Goal: Contribute content: Contribute content

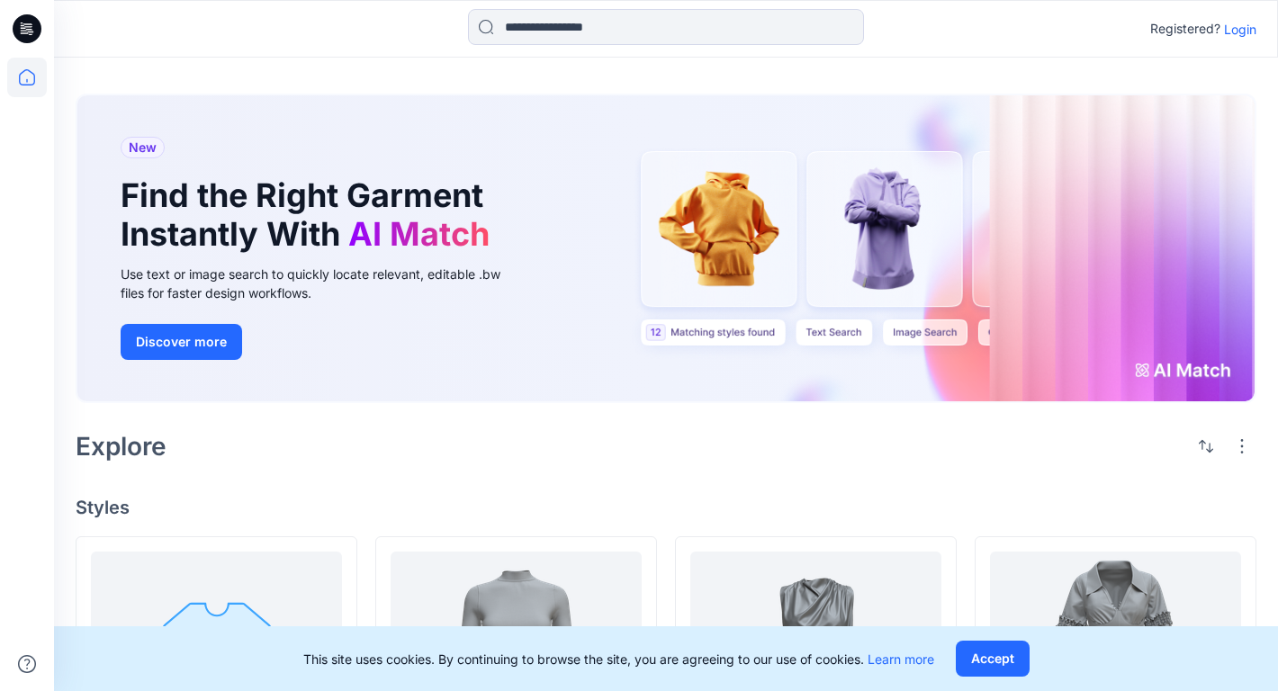
click at [1249, 25] on p "Login" at bounding box center [1240, 29] width 32 height 19
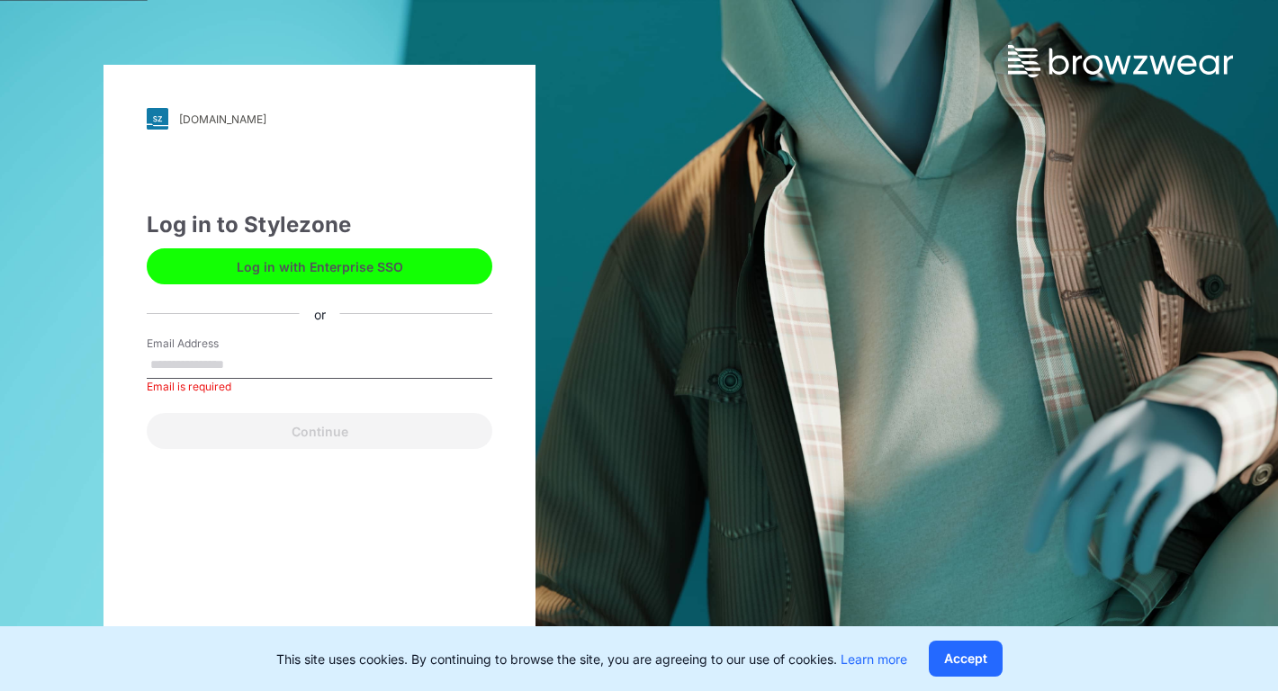
click at [302, 269] on button "Log in with Enterprise SSO" at bounding box center [320, 266] width 346 height 36
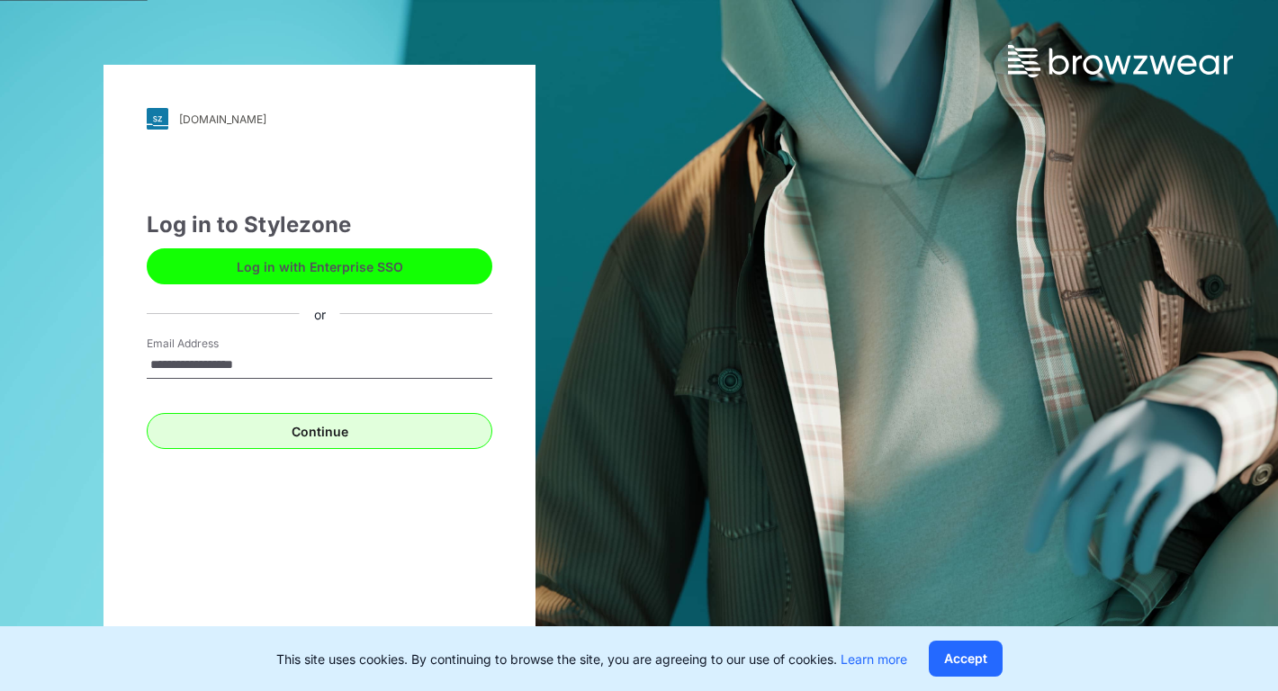
type input "**********"
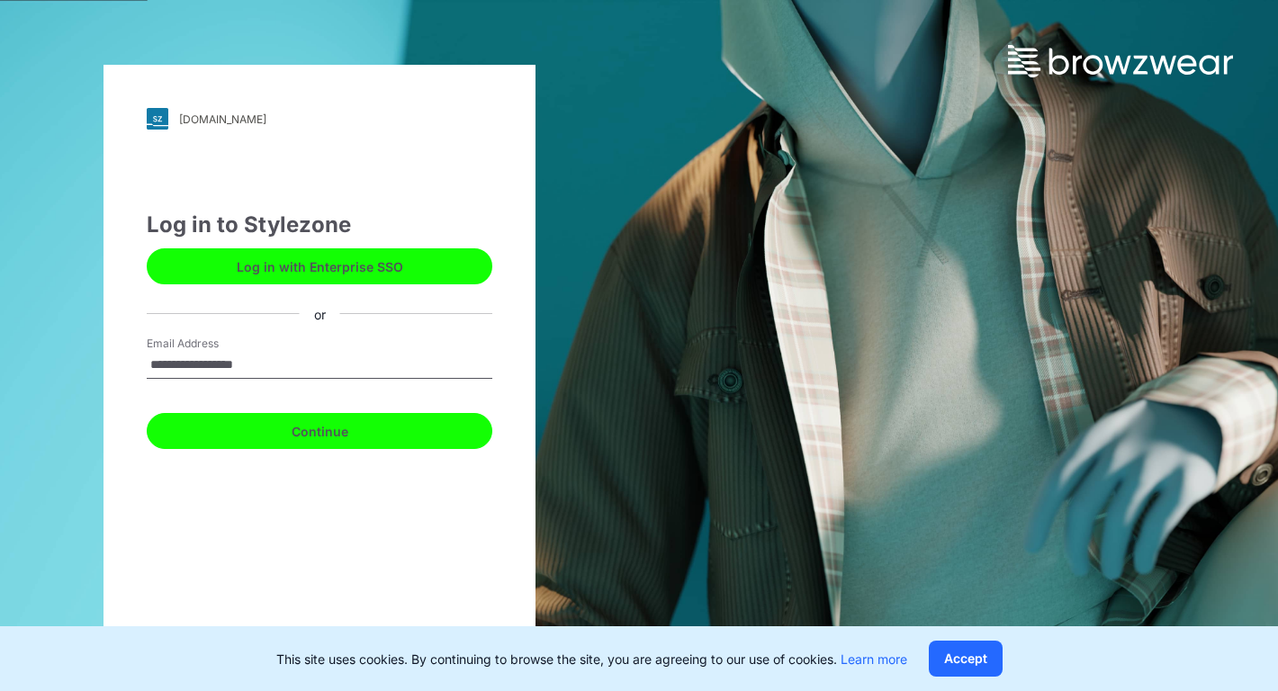
click at [314, 431] on button "Continue" at bounding box center [320, 431] width 346 height 36
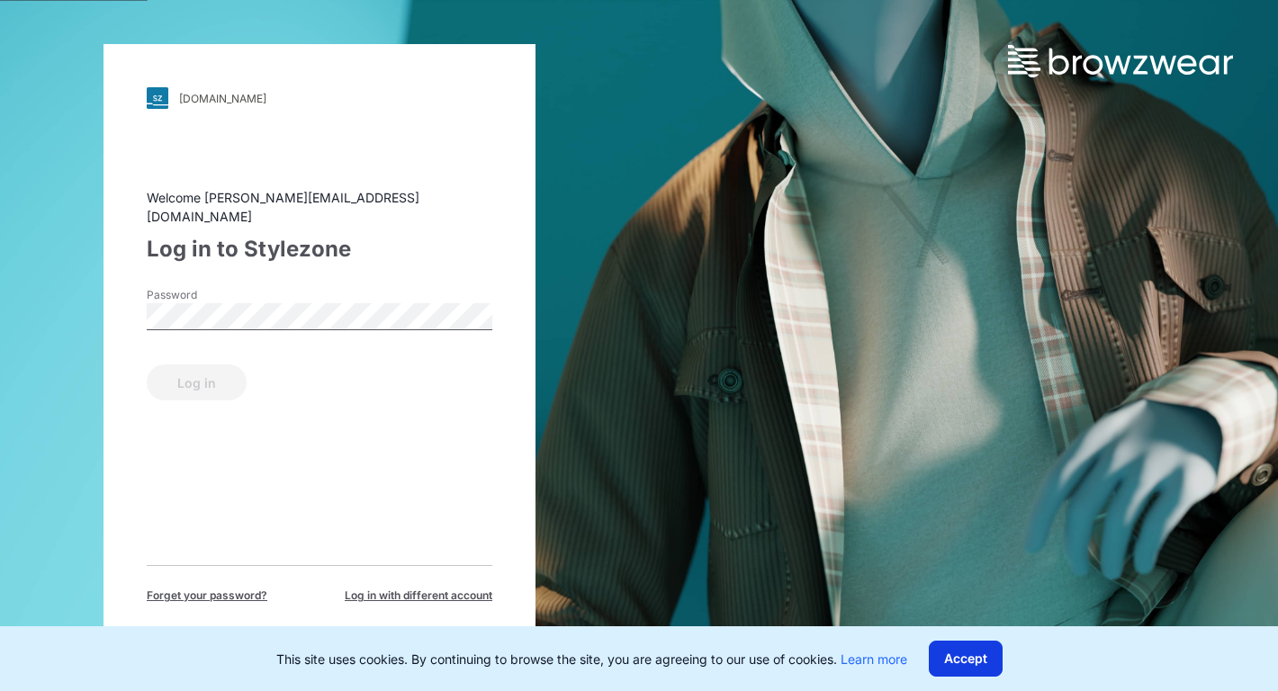
click at [956, 653] on button "Accept" at bounding box center [966, 659] width 74 height 36
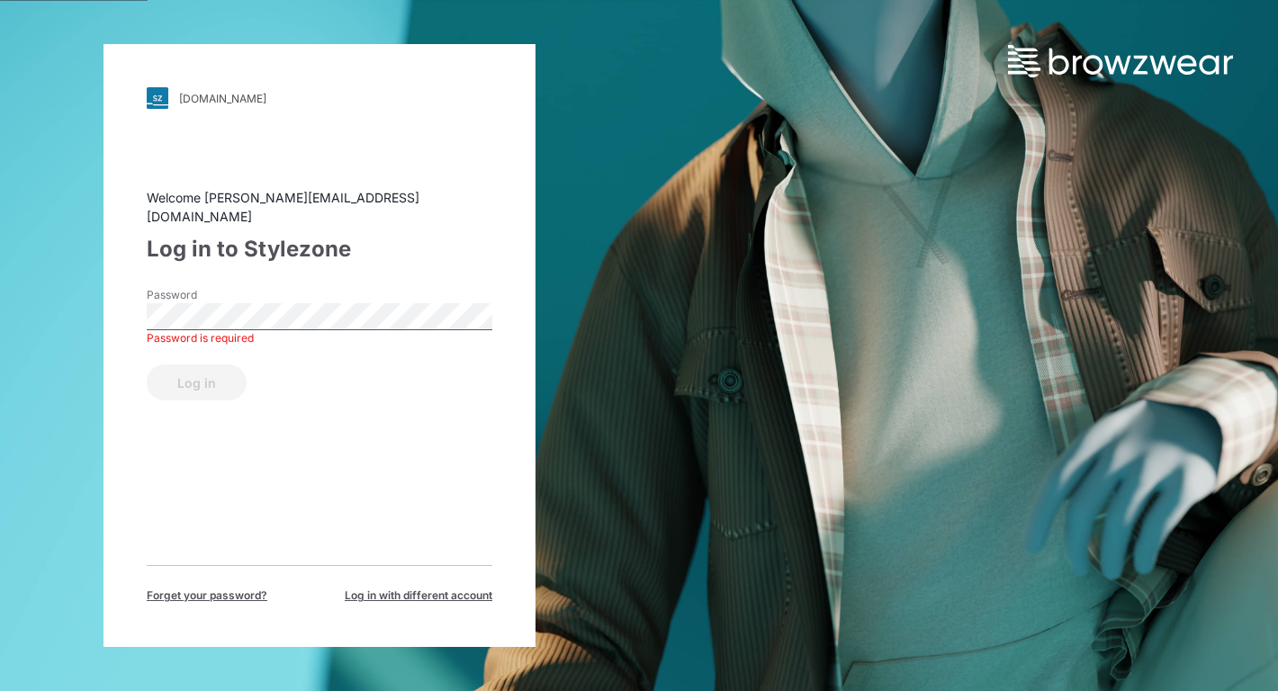
click at [217, 588] on span "Forget your password?" at bounding box center [207, 596] width 121 height 16
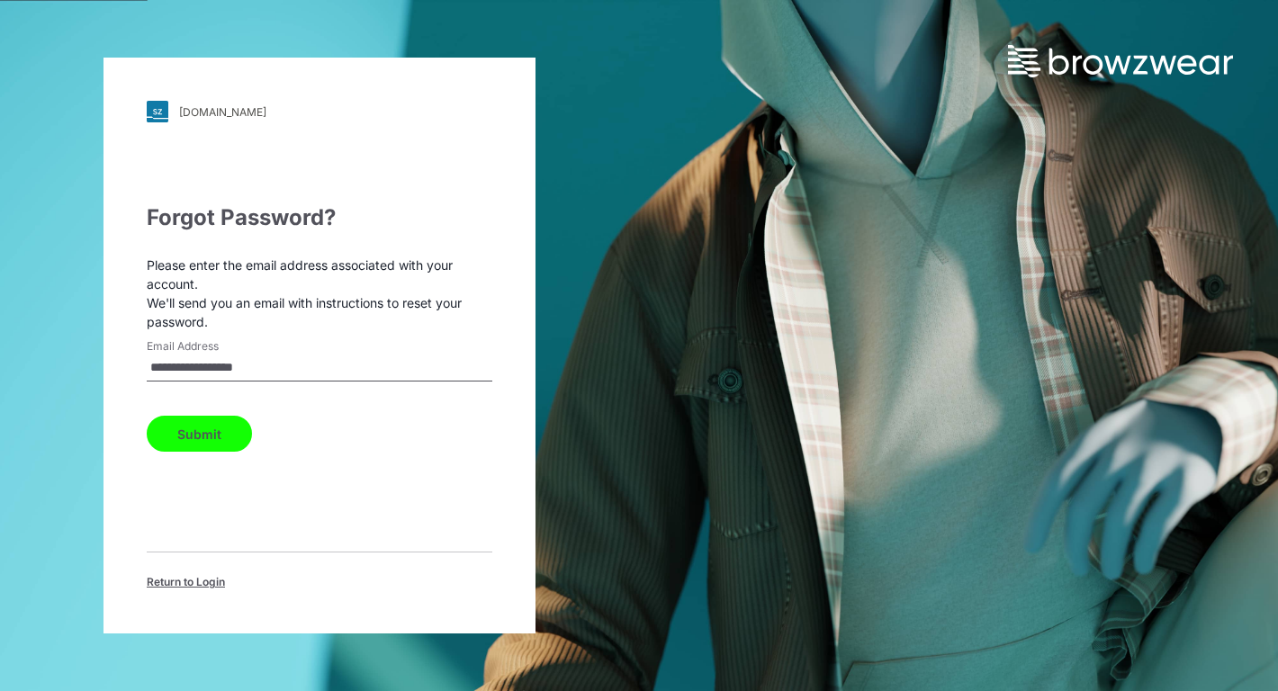
click at [210, 418] on button "Submit" at bounding box center [199, 434] width 105 height 36
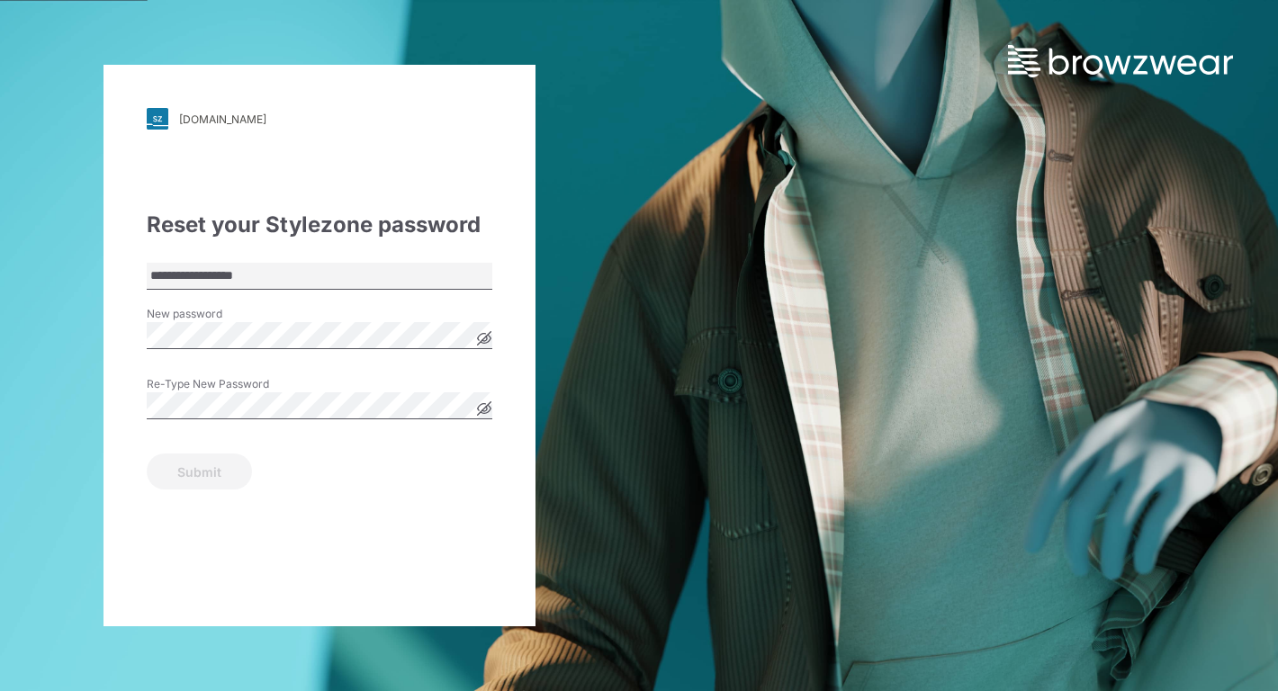
click at [479, 339] on icon at bounding box center [485, 339] width 14 height 14
click at [479, 339] on icon at bounding box center [485, 339] width 14 height 10
click at [266, 386] on label "Re-Type New Password" at bounding box center [210, 384] width 126 height 16
click at [176, 472] on button "Submit" at bounding box center [199, 472] width 105 height 36
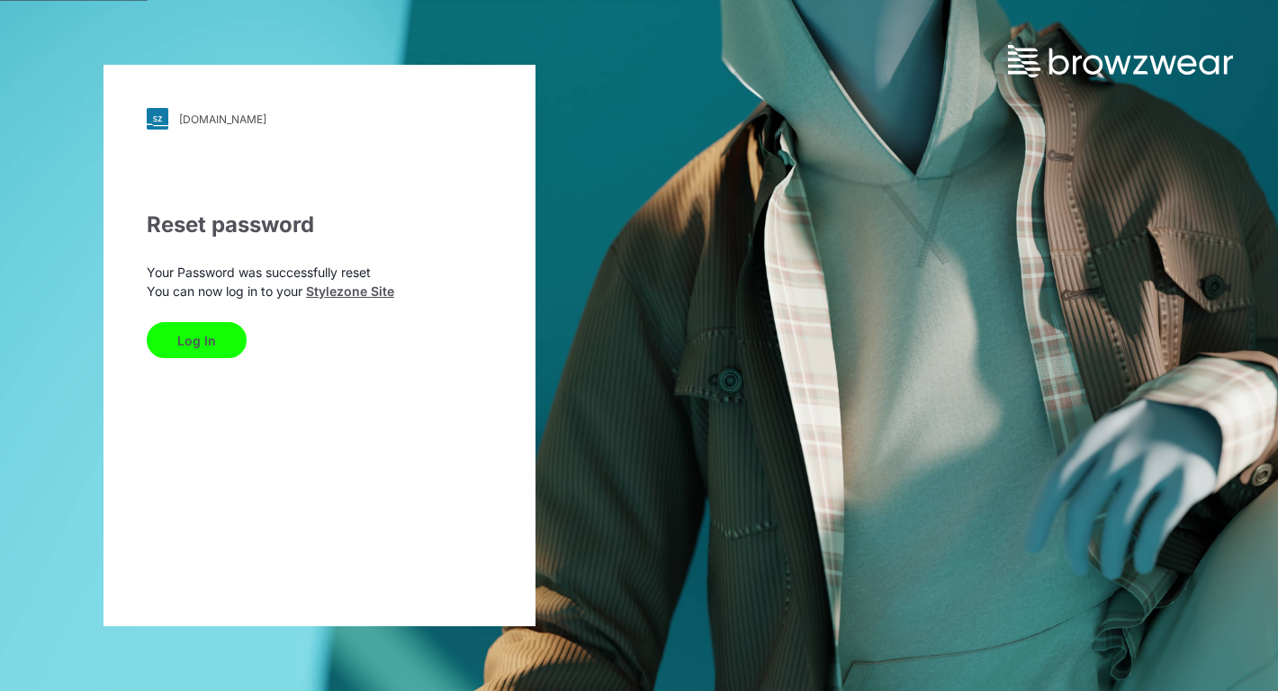
click at [195, 337] on button "Log In" at bounding box center [197, 340] width 100 height 36
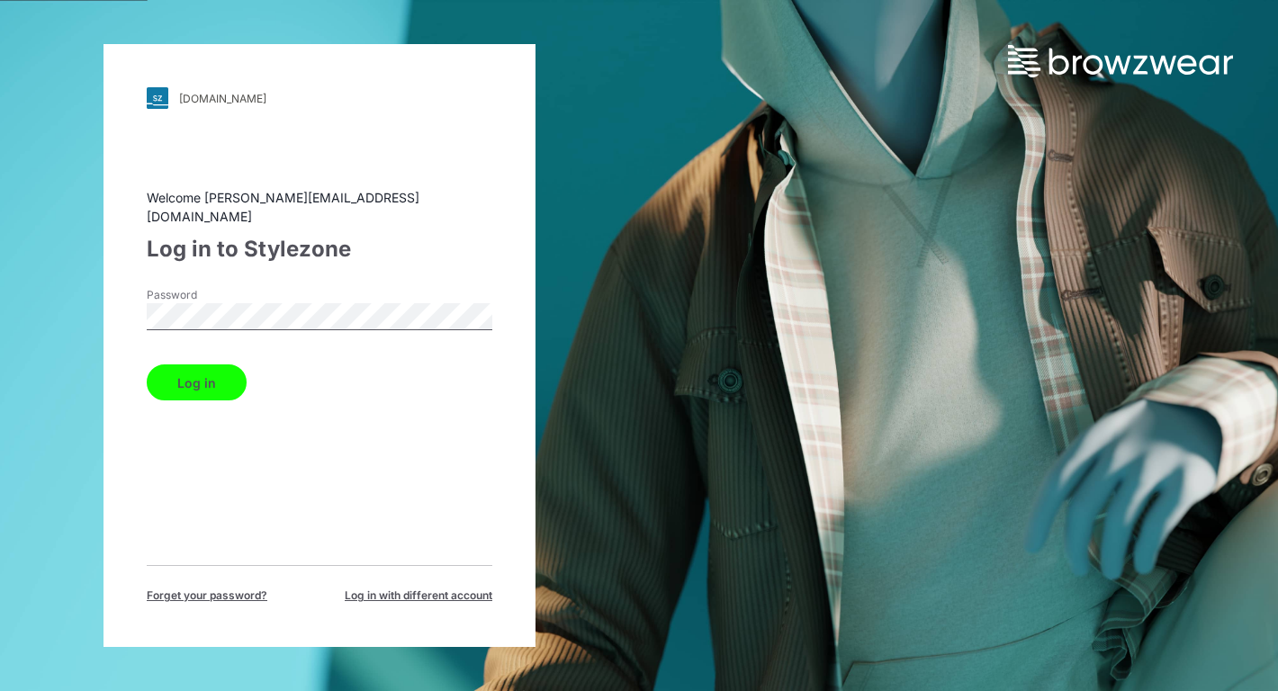
click at [147, 365] on button "Log in" at bounding box center [197, 383] width 100 height 36
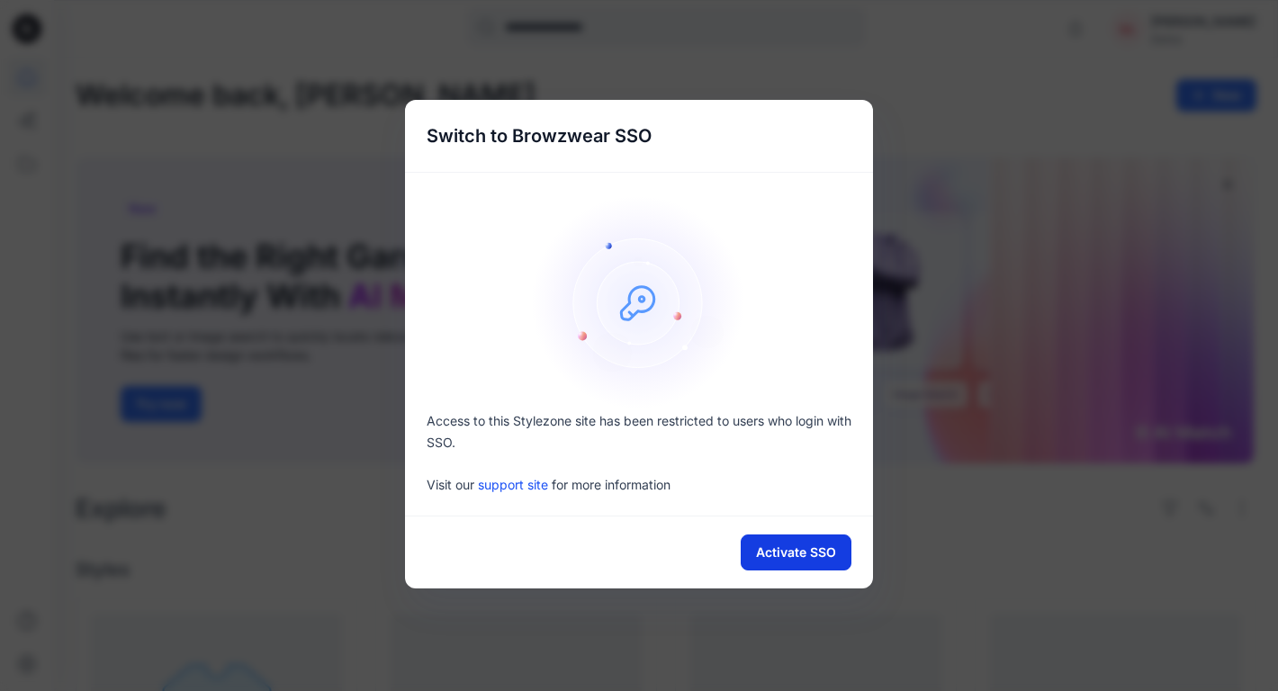
click at [771, 561] on button "Activate SSO" at bounding box center [796, 553] width 111 height 36
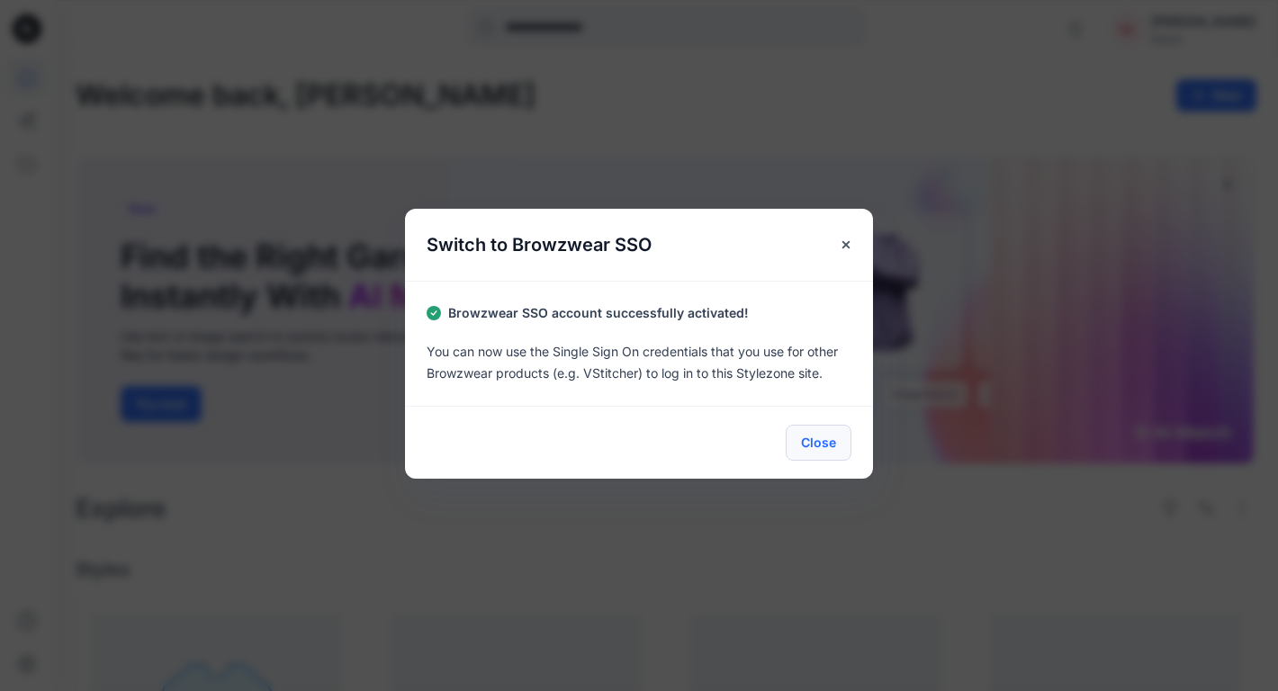
click at [834, 449] on button "Close" at bounding box center [819, 443] width 66 height 36
click at [818, 443] on button "Close" at bounding box center [819, 443] width 66 height 36
click at [845, 242] on icon "Close" at bounding box center [846, 245] width 14 height 14
click at [813, 443] on button "Close" at bounding box center [819, 443] width 66 height 36
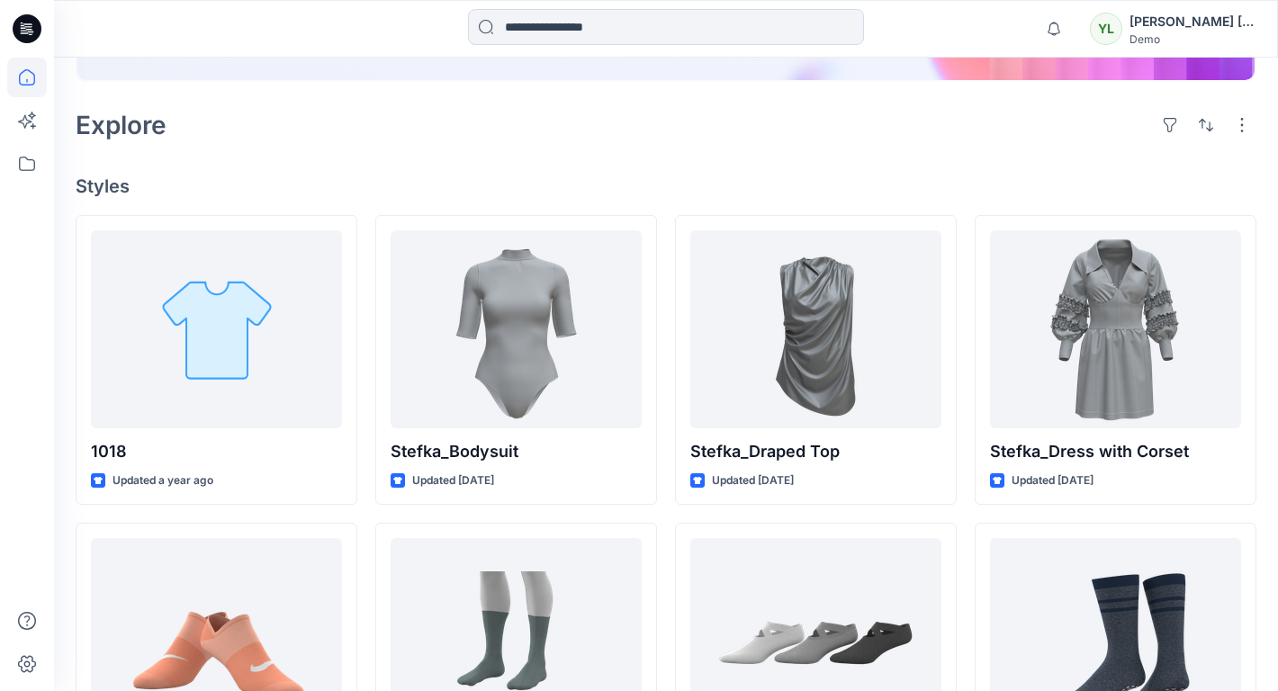
scroll to position [419, 0]
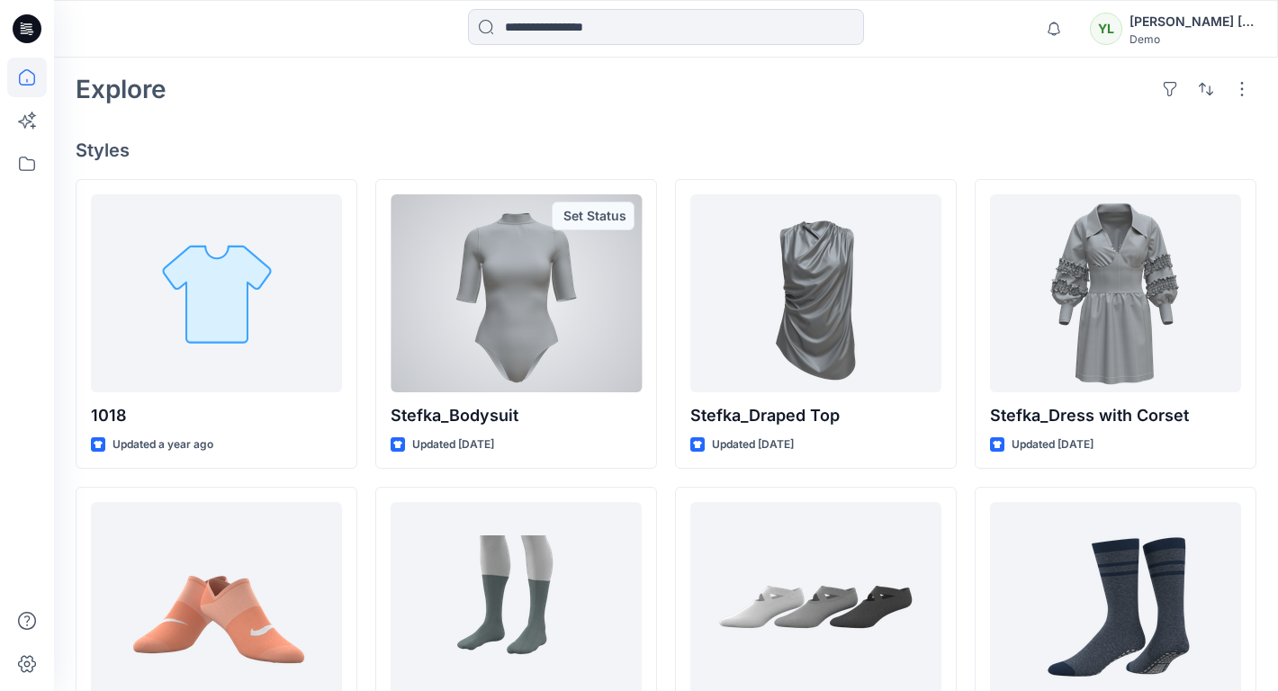
click at [573, 398] on div "Stefka_Bodysuit Updated [DATE] Set Status" at bounding box center [516, 324] width 282 height 291
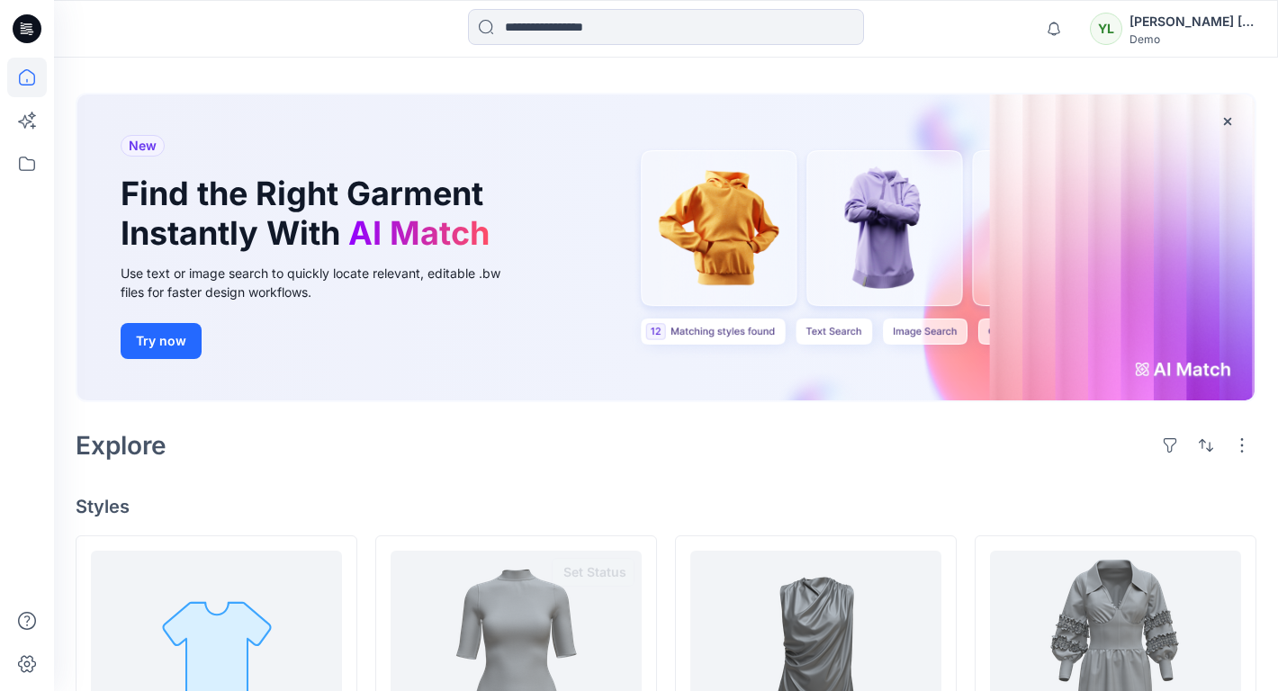
scroll to position [0, 0]
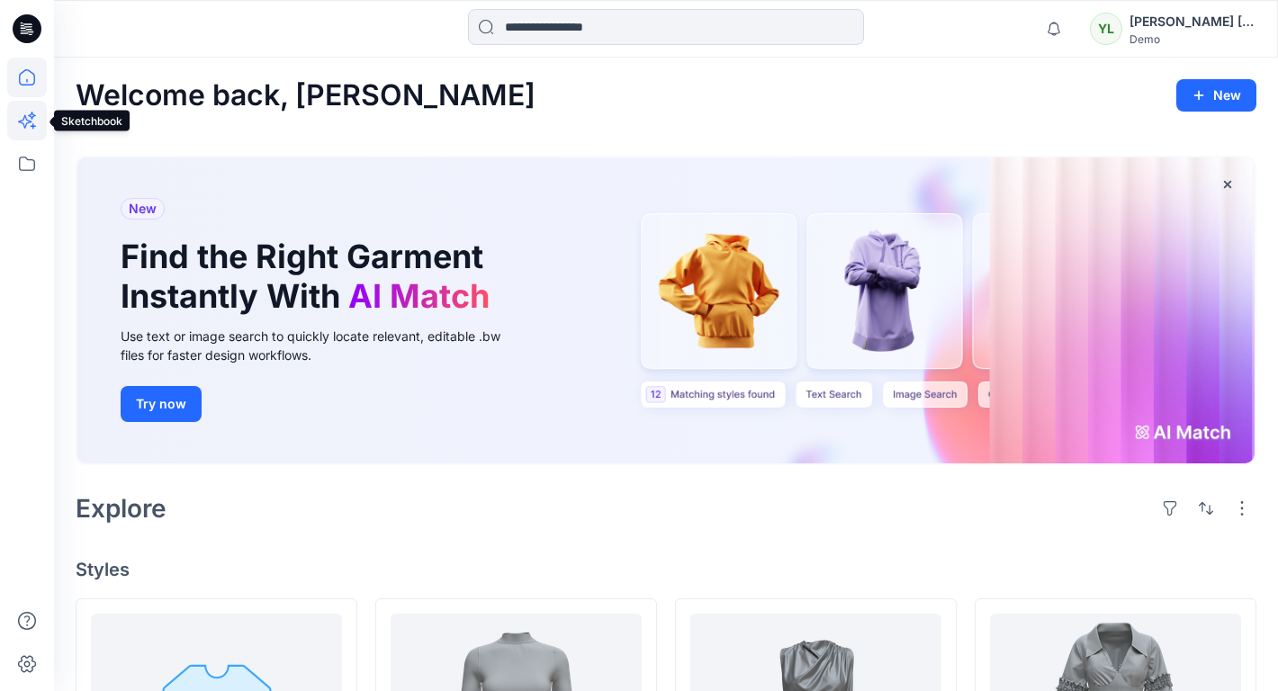
click at [26, 128] on icon at bounding box center [27, 121] width 40 height 40
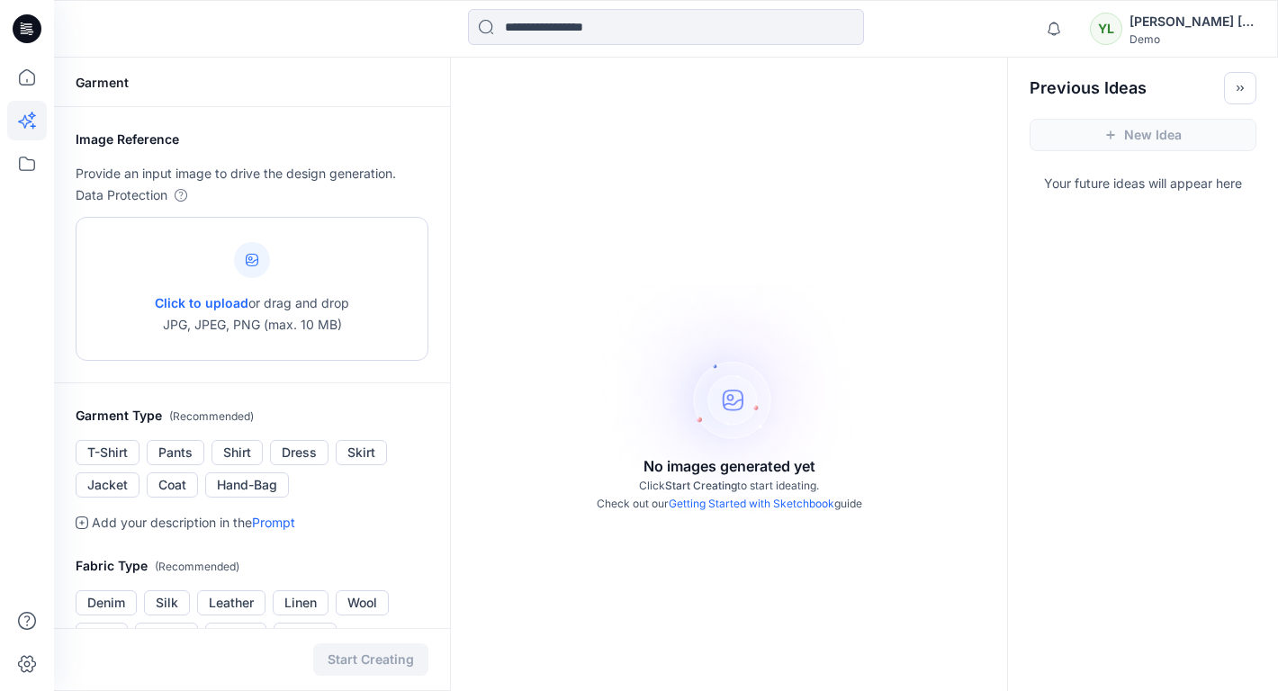
click at [199, 298] on span "Click to upload" at bounding box center [202, 302] width 94 height 15
type input "**********"
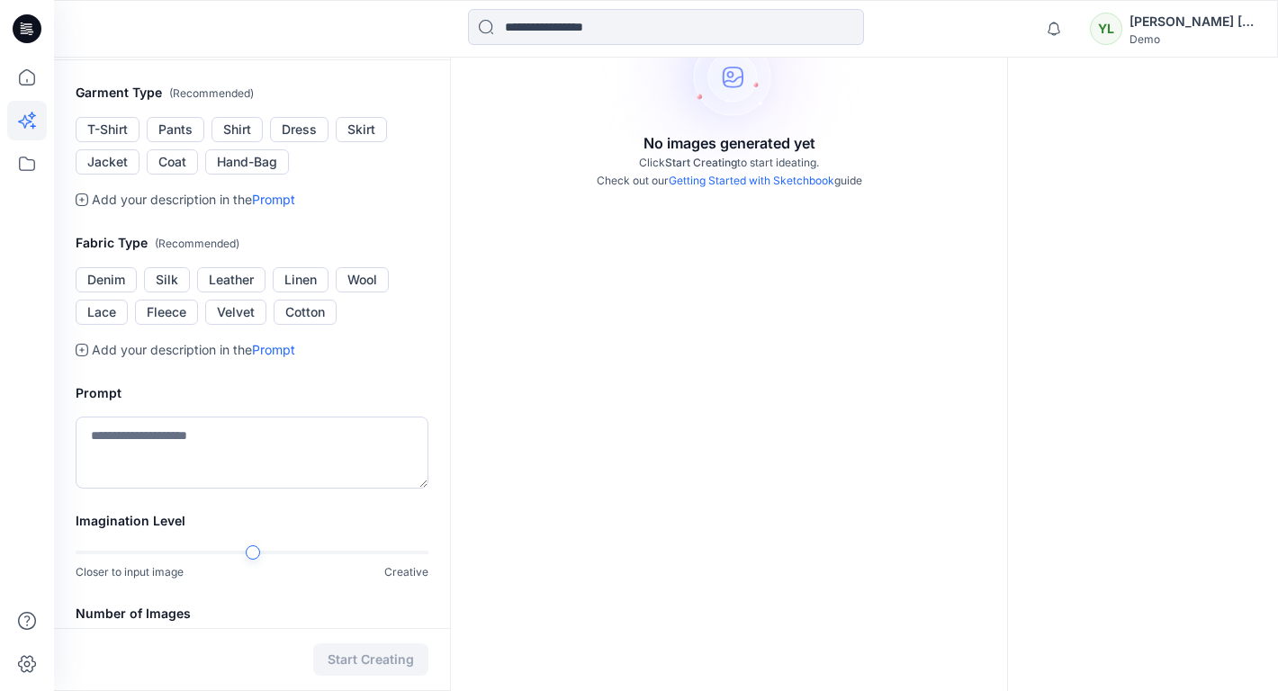
scroll to position [349, 0]
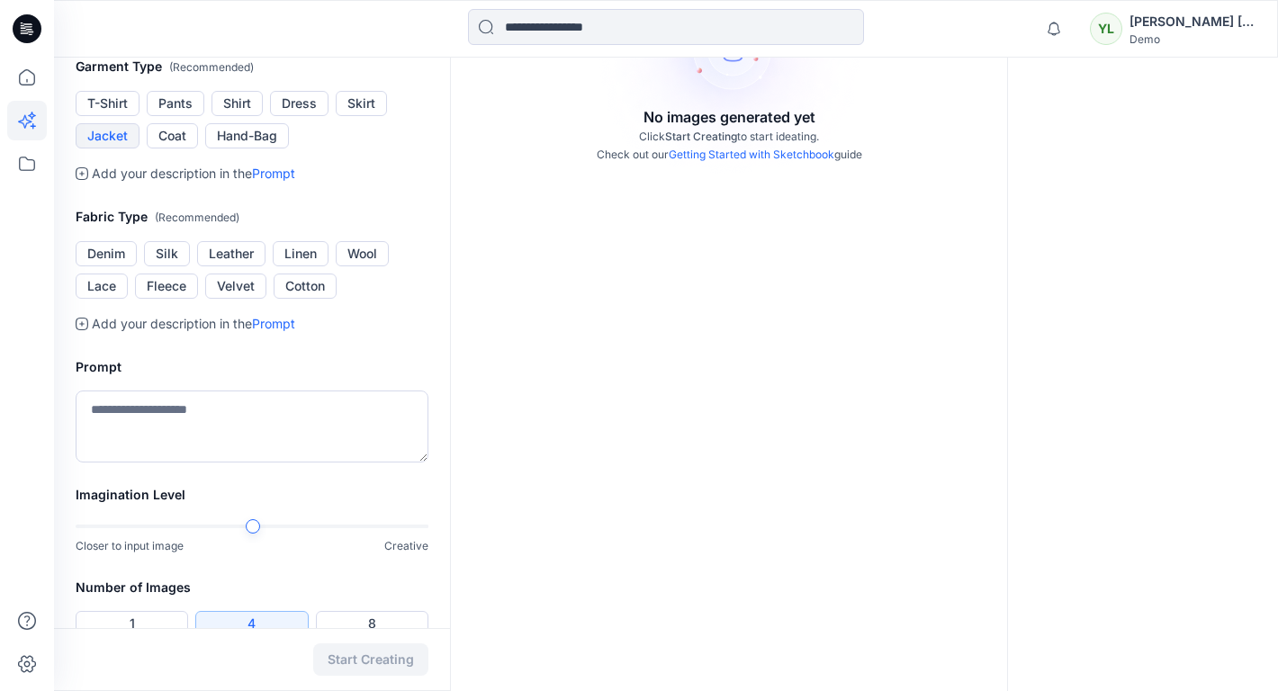
click at [111, 149] on button "Jacket" at bounding box center [108, 135] width 64 height 25
click at [116, 266] on button "Denim" at bounding box center [106, 253] width 61 height 25
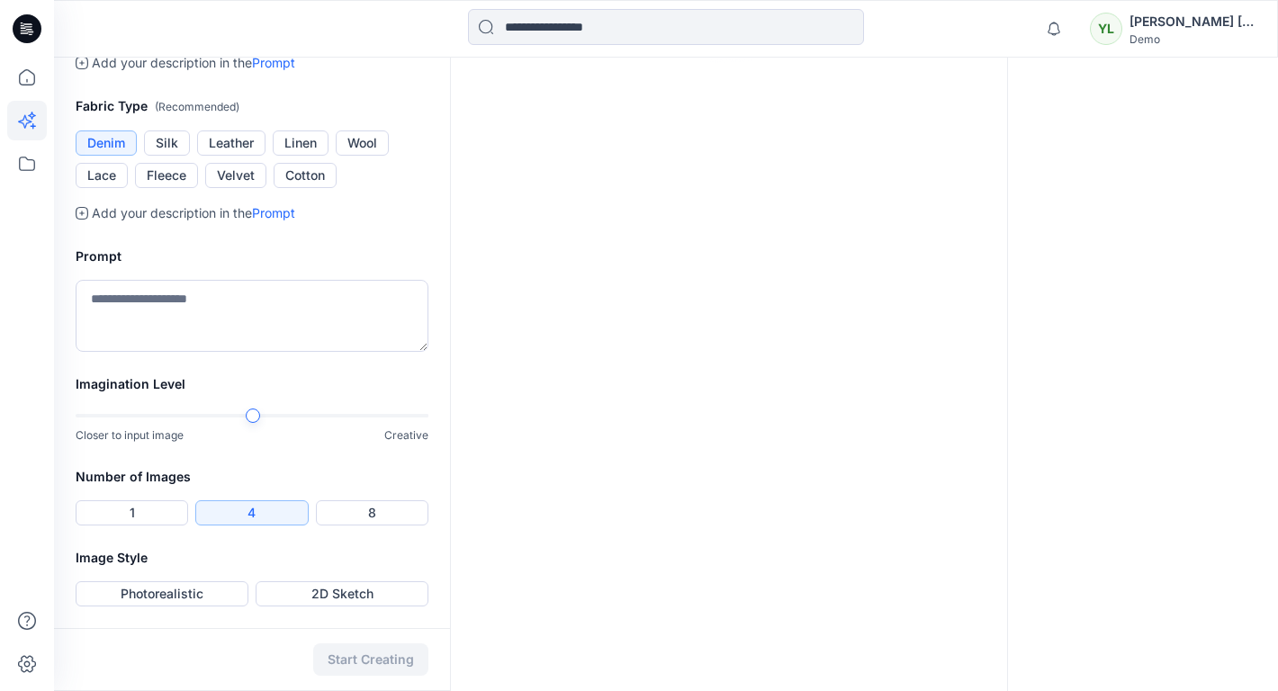
scroll to position [484, 0]
click at [197, 352] on textarea at bounding box center [252, 316] width 353 height 72
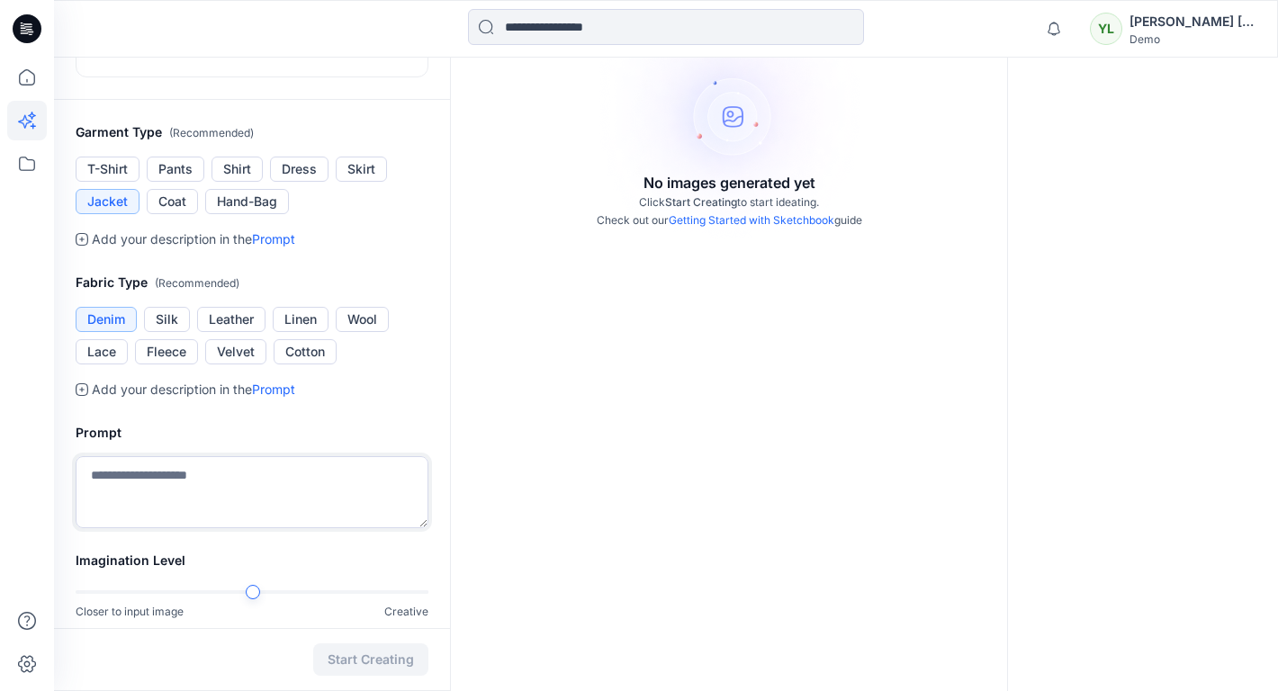
scroll to position [284, 0]
click at [148, 364] on button "Fleece" at bounding box center [166, 350] width 63 height 25
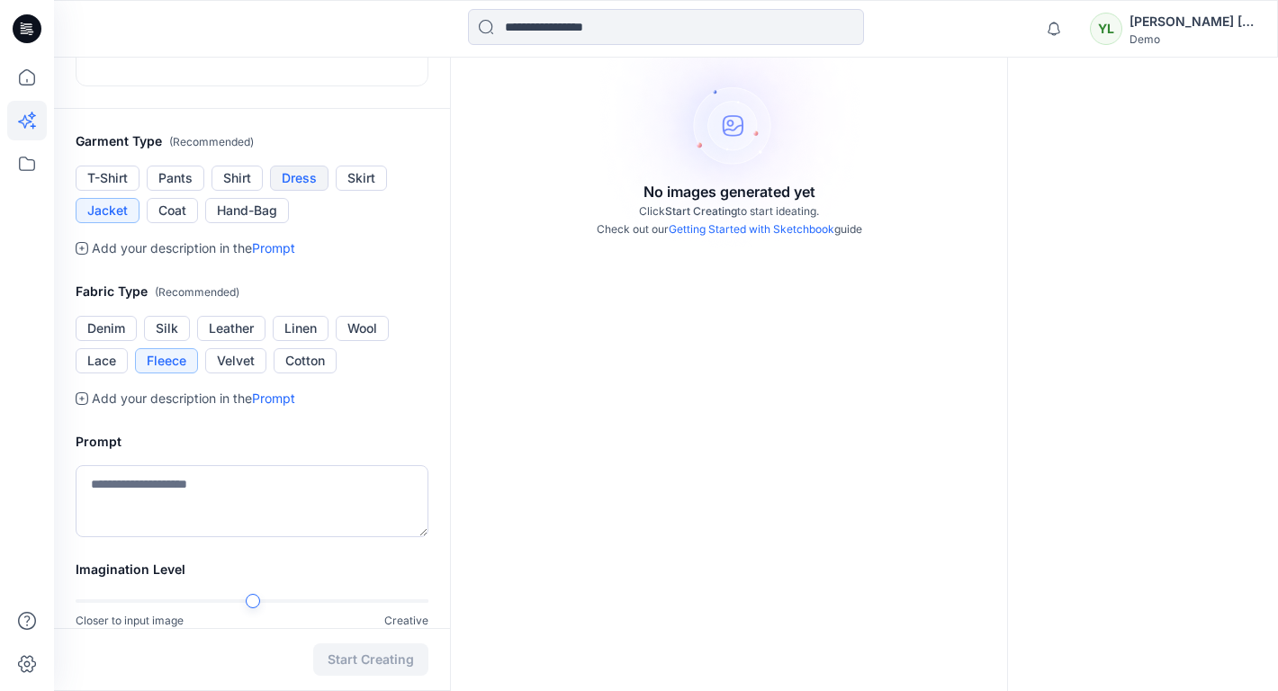
scroll to position [285, 0]
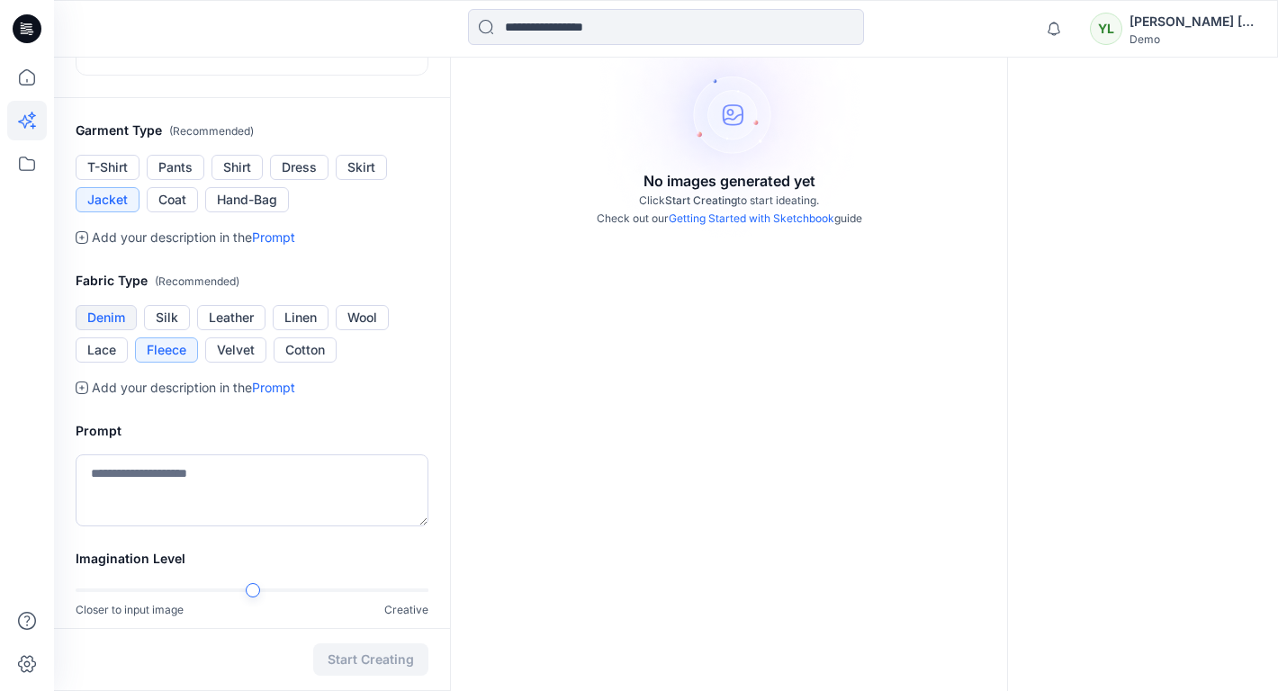
click at [113, 330] on button "Denim" at bounding box center [106, 317] width 61 height 25
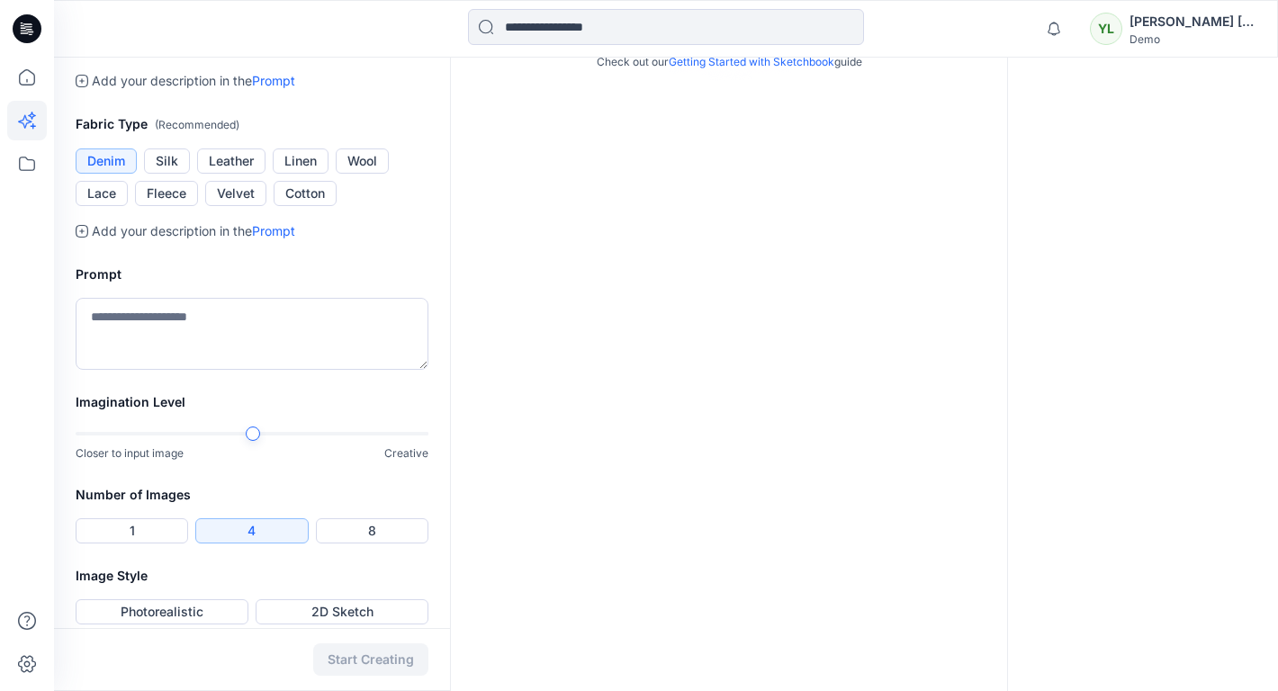
scroll to position [576, 0]
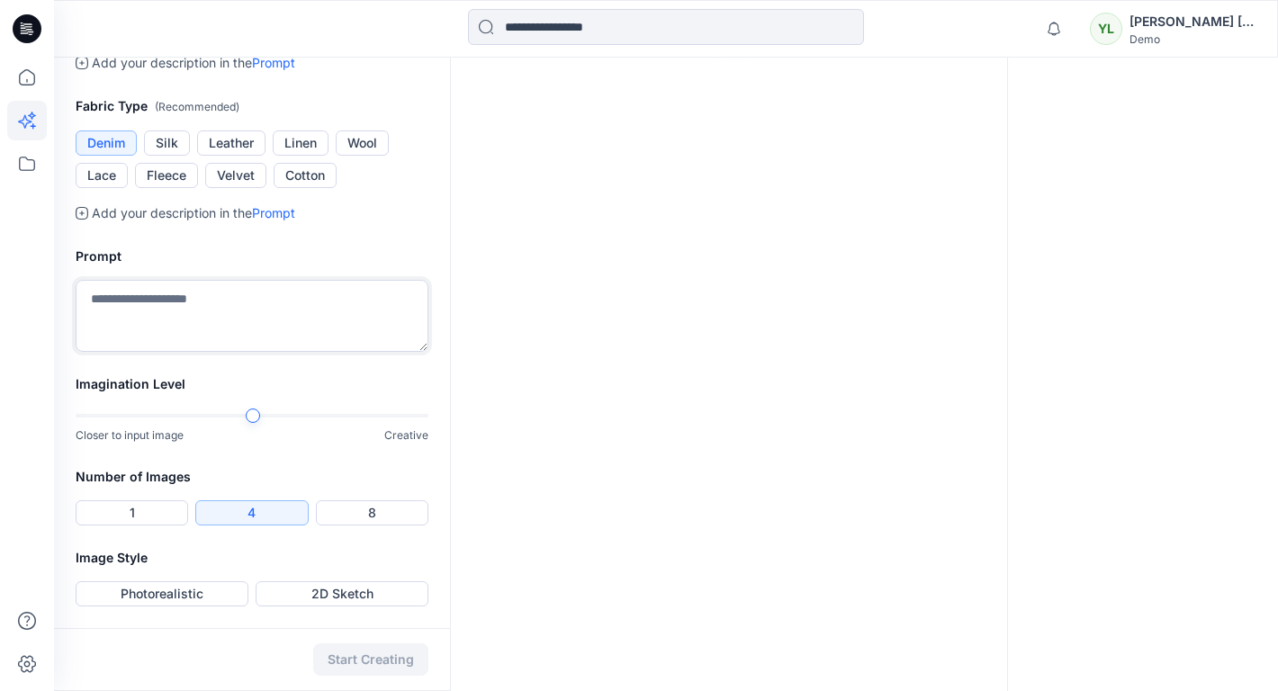
click at [164, 352] on textarea at bounding box center [252, 316] width 353 height 72
click at [312, 352] on textarea "**********" at bounding box center [252, 316] width 353 height 72
click at [329, 352] on textarea "**********" at bounding box center [252, 316] width 353 height 72
click at [187, 352] on textarea "**********" at bounding box center [252, 316] width 353 height 72
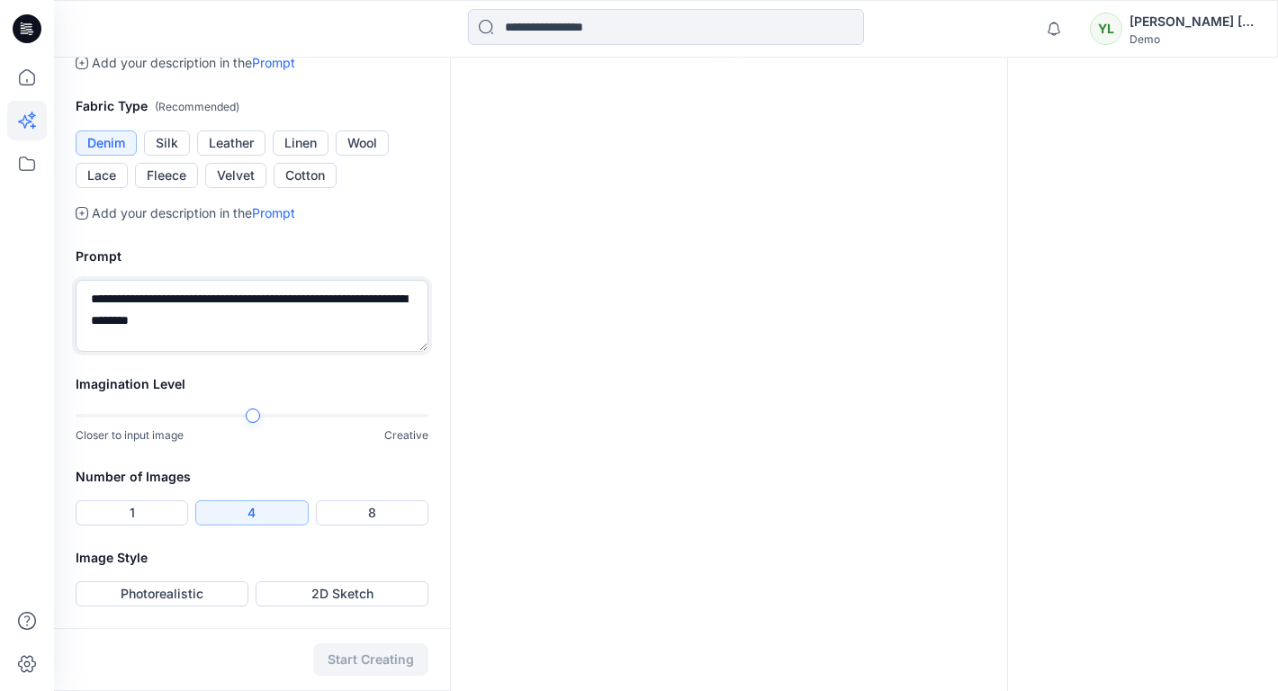
scroll to position [656, 0]
click at [366, 422] on div at bounding box center [252, 416] width 353 height 13
type textarea "**********"
click at [192, 598] on button "Photorealistic" at bounding box center [162, 593] width 173 height 25
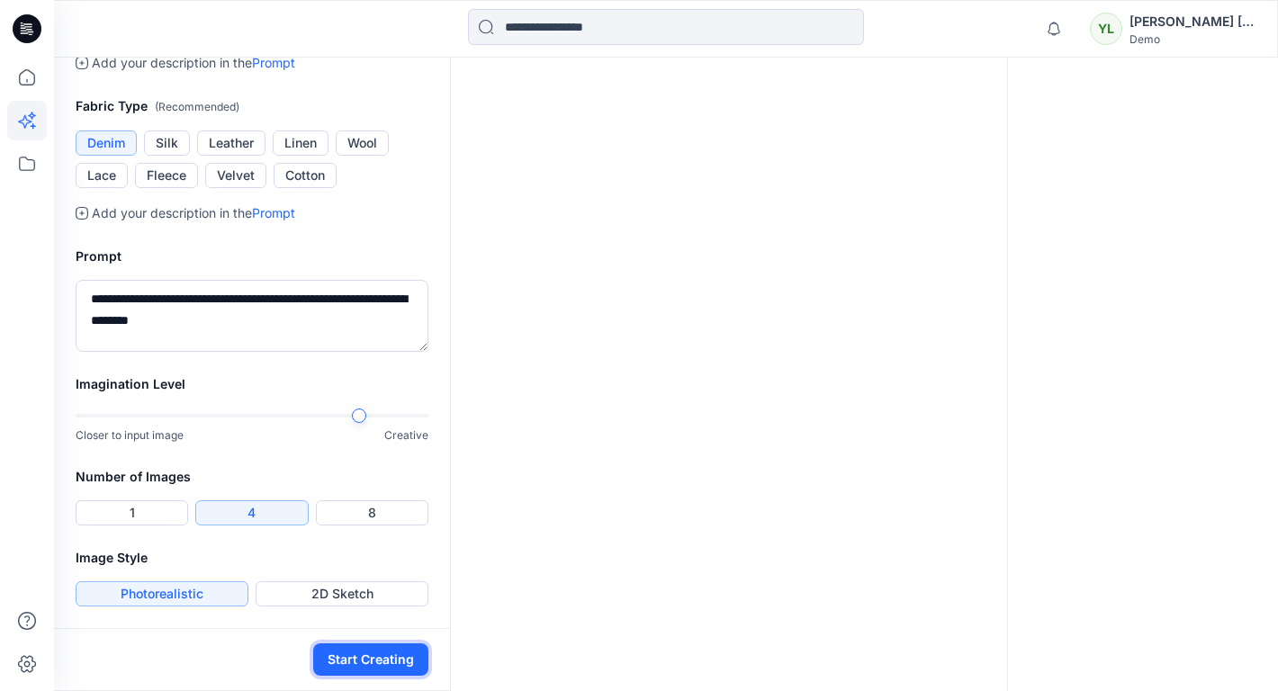
click at [357, 658] on button "Start Creating" at bounding box center [370, 660] width 115 height 32
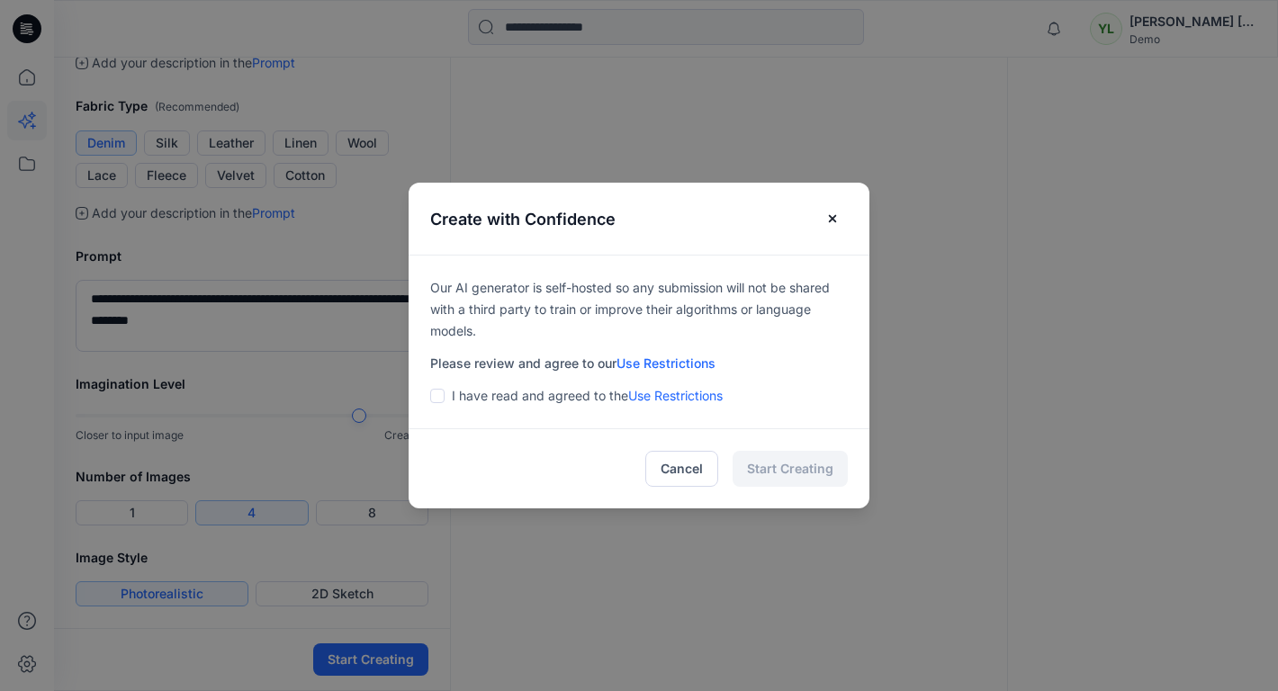
click at [439, 392] on span at bounding box center [437, 396] width 14 height 14
click at [812, 468] on button "Start Creating" at bounding box center [790, 469] width 115 height 36
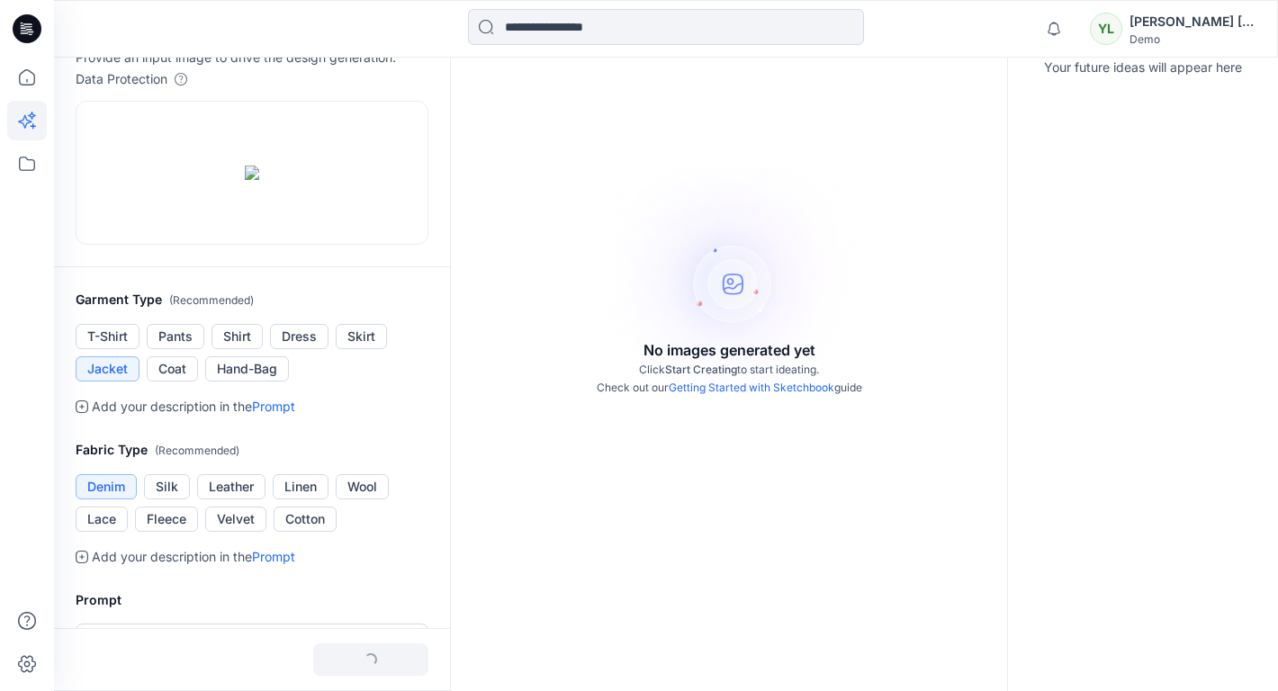
scroll to position [0, 0]
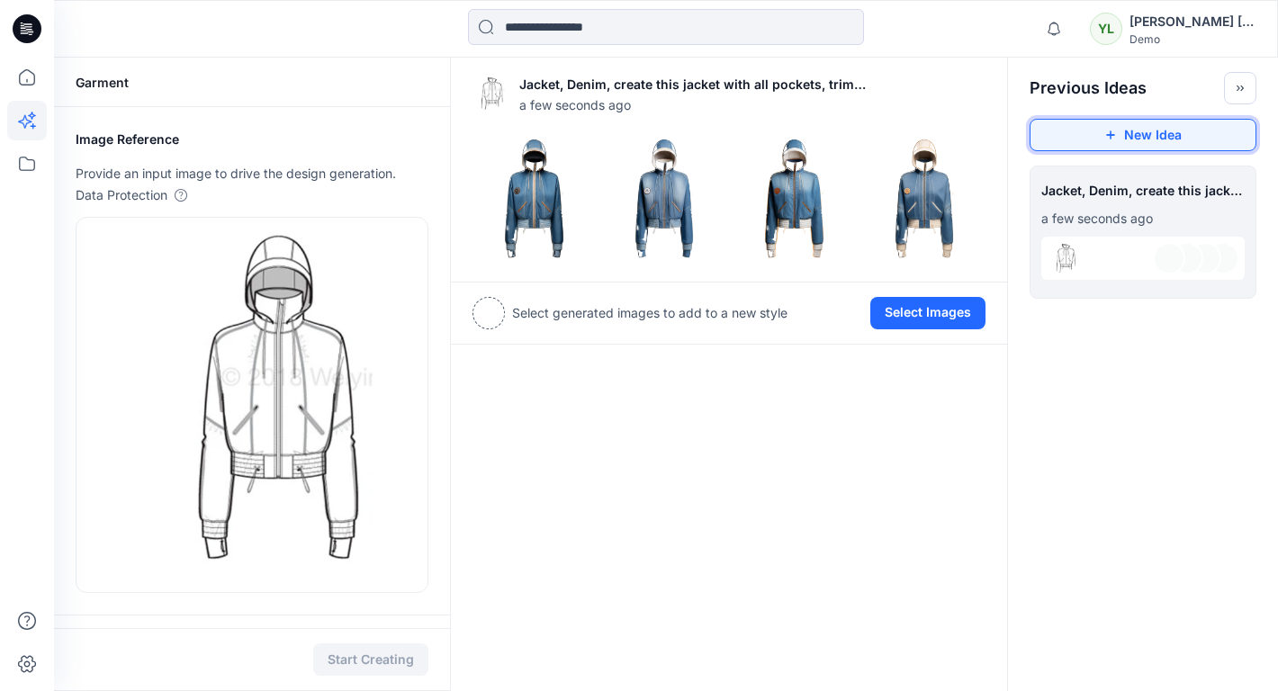
click at [1151, 142] on button "New Idea" at bounding box center [1143, 135] width 227 height 32
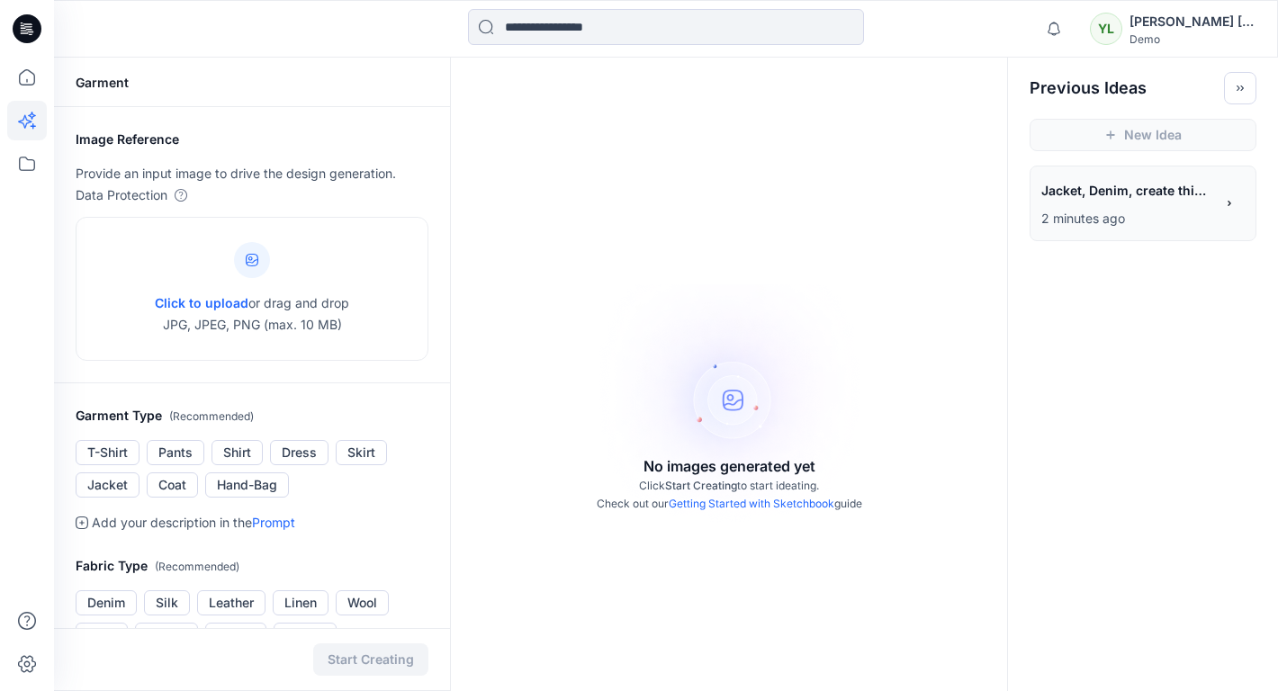
click at [1122, 191] on span "Jacket, Denim, create this jacket with all pockets, trims and rib are of contra…" at bounding box center [1126, 190] width 171 height 26
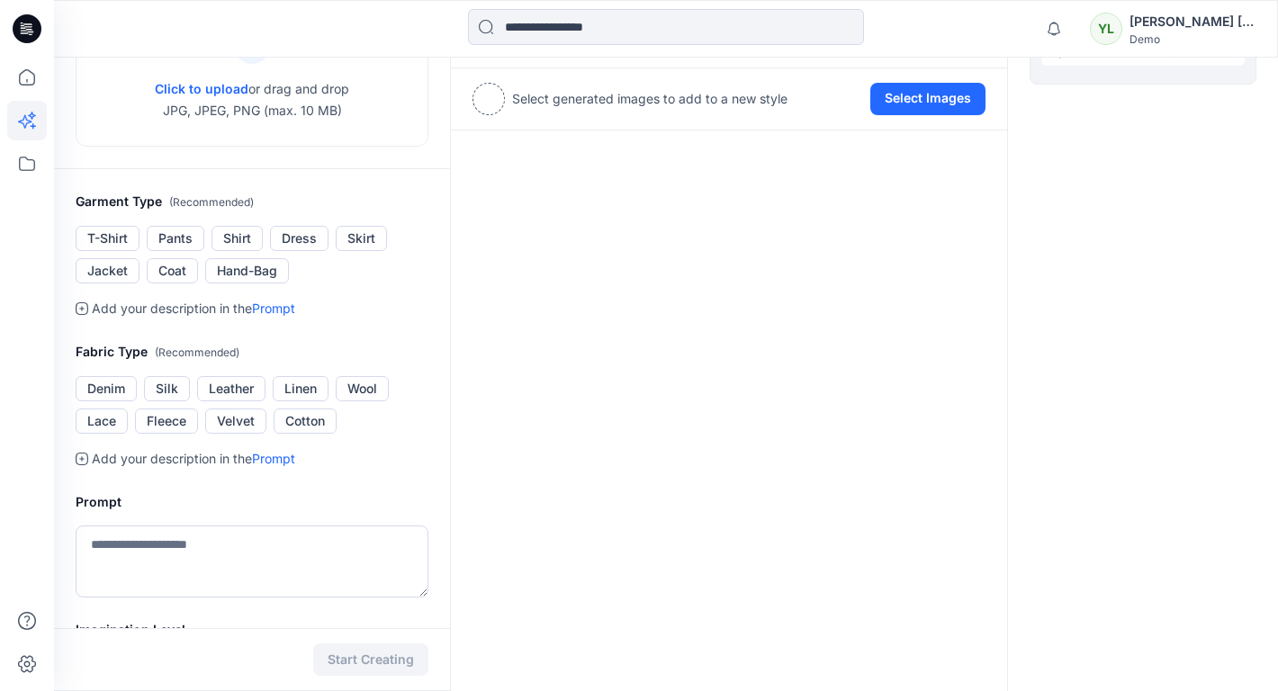
scroll to position [216, 0]
click at [282, 536] on textarea at bounding box center [252, 560] width 353 height 72
type textarea "*"
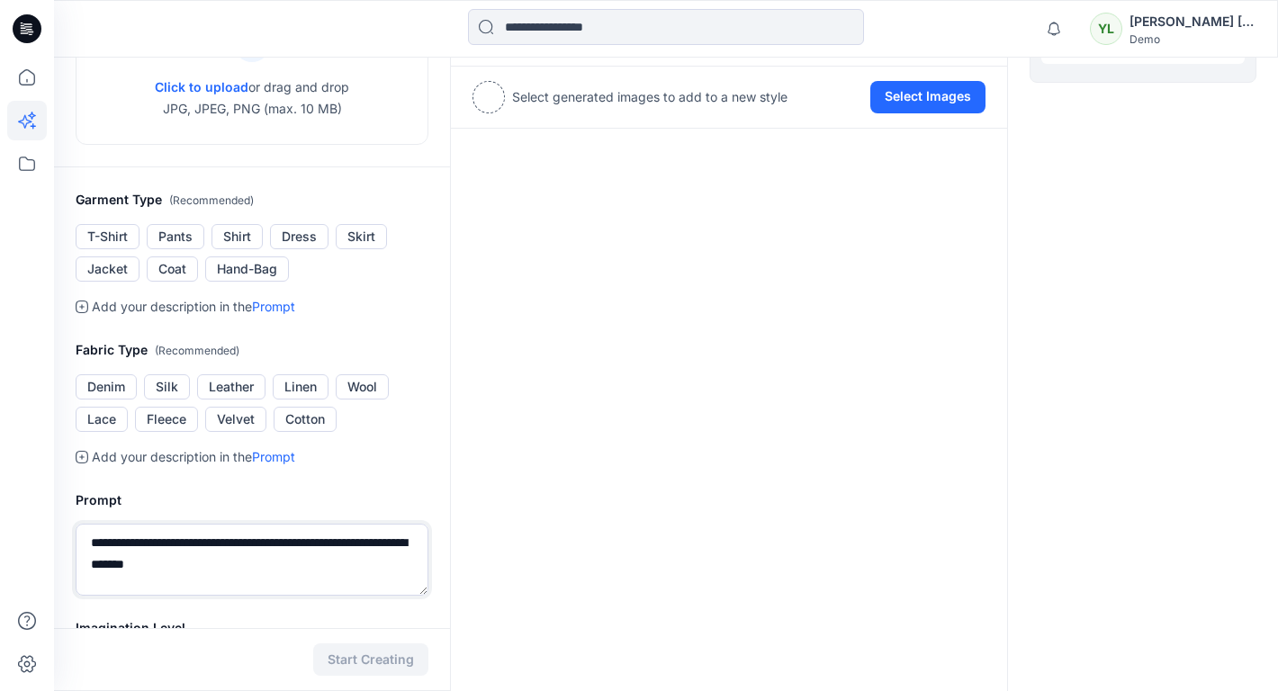
click at [166, 565] on textarea "**********" at bounding box center [252, 560] width 353 height 72
click at [329, 566] on textarea "**********" at bounding box center [252, 560] width 353 height 72
type textarea "**********"
click at [375, 468] on div "**********" at bounding box center [252, 542] width 396 height 149
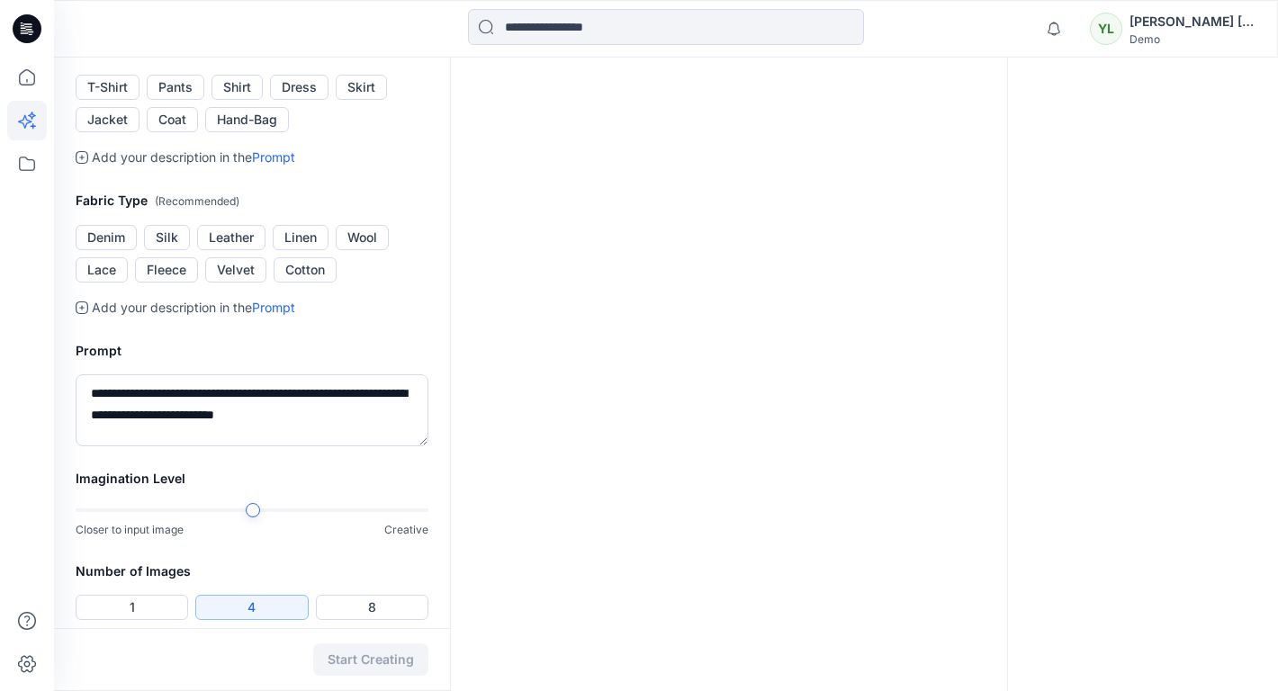
scroll to position [366, 0]
click at [322, 508] on div at bounding box center [252, 509] width 353 height 13
click at [347, 508] on div at bounding box center [252, 510] width 353 height 4
click at [352, 653] on div "Start Creating" at bounding box center [252, 659] width 396 height 63
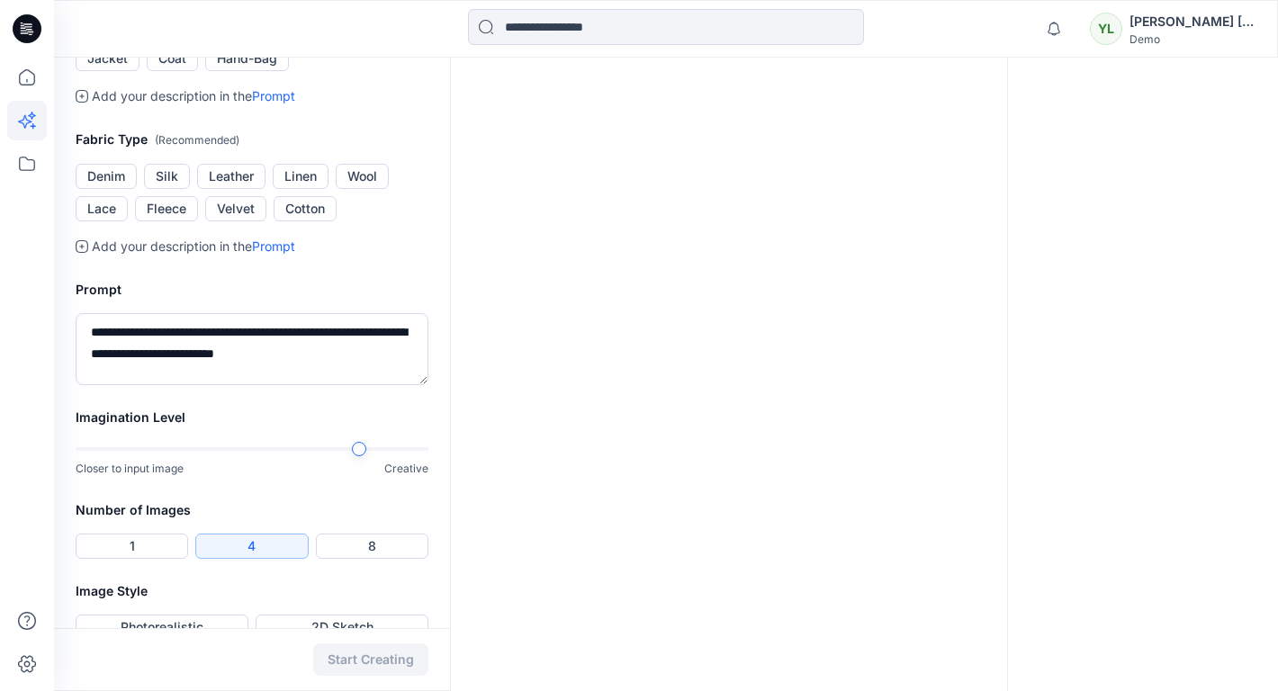
scroll to position [460, 0]
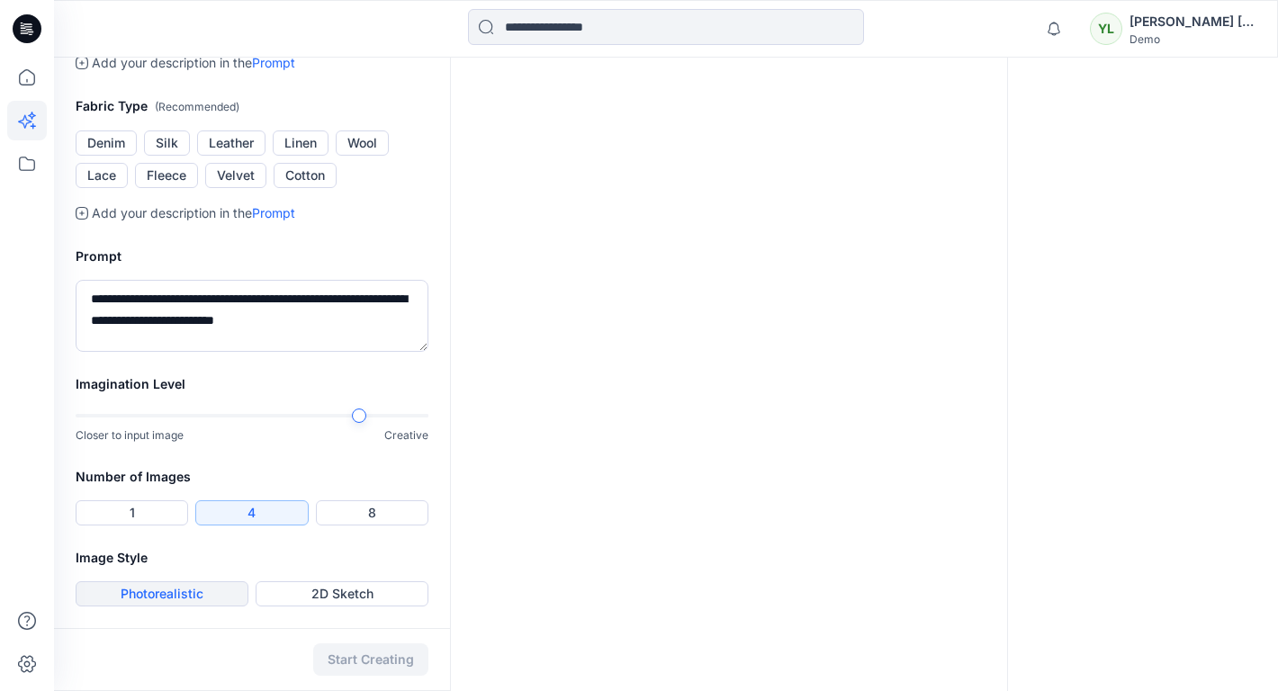
click at [198, 592] on button "Photorealistic" at bounding box center [162, 593] width 173 height 25
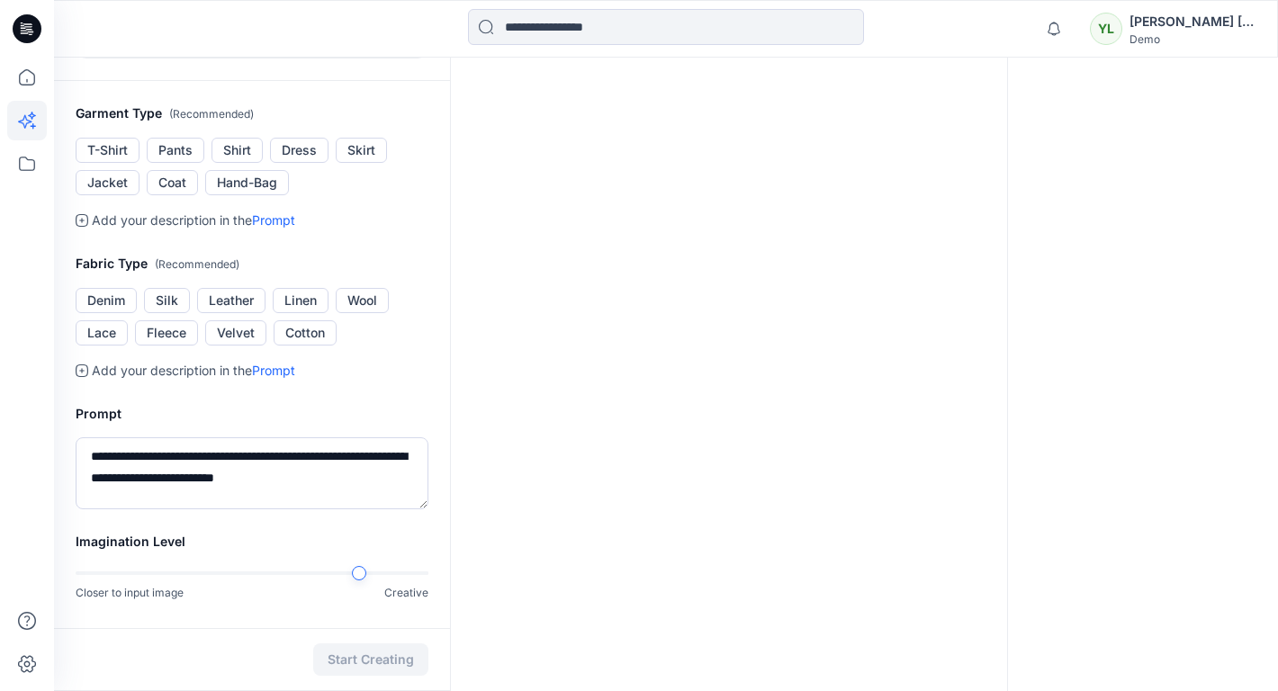
scroll to position [0, 0]
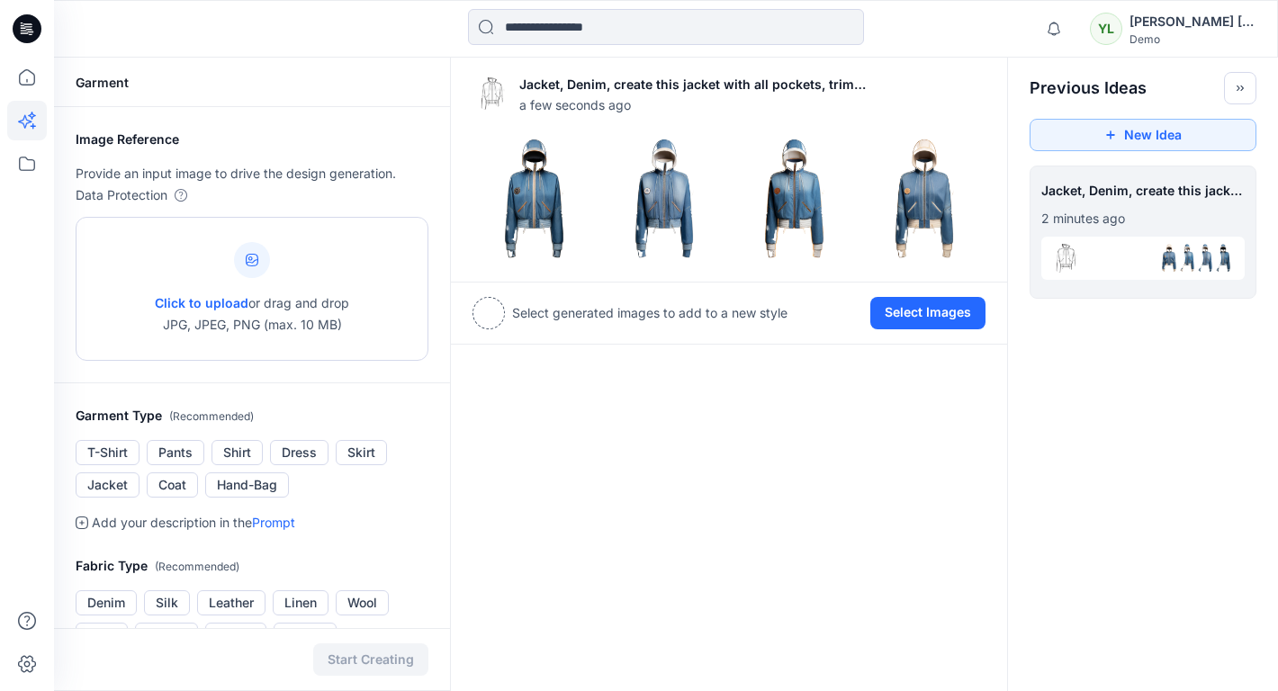
click at [225, 301] on span "Click to upload" at bounding box center [202, 302] width 94 height 15
click at [543, 200] on img at bounding box center [534, 199] width 122 height 122
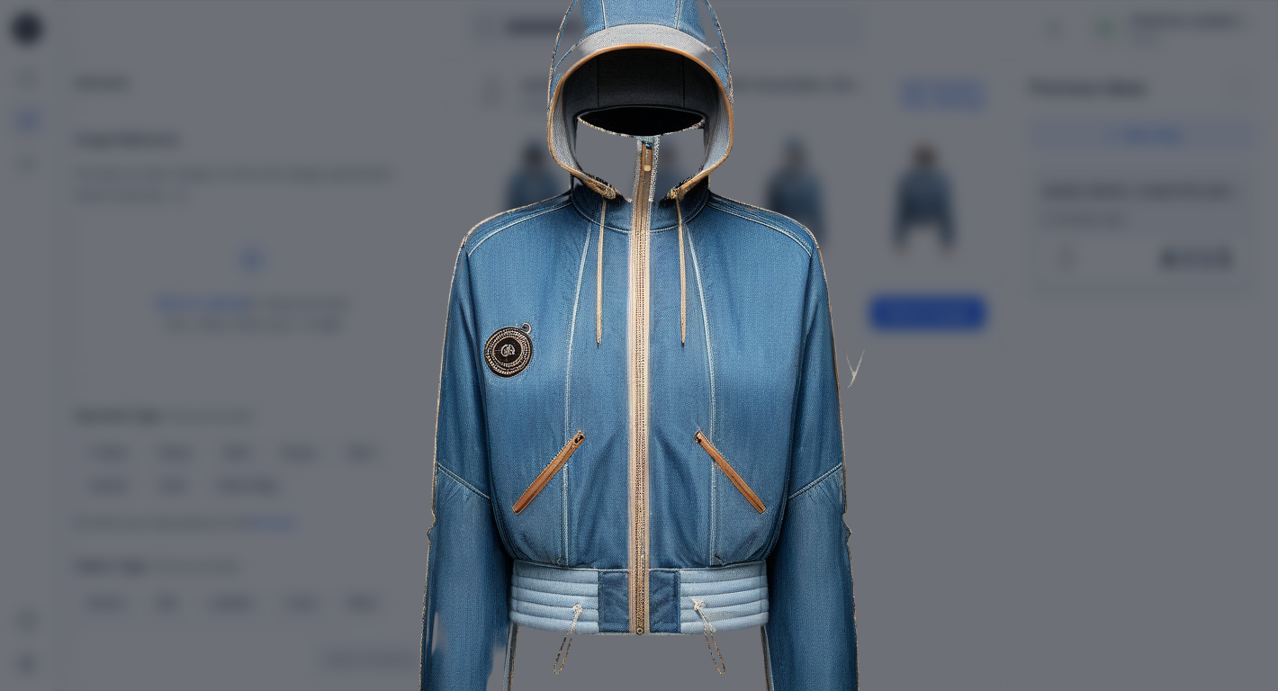
scroll to position [138, 0]
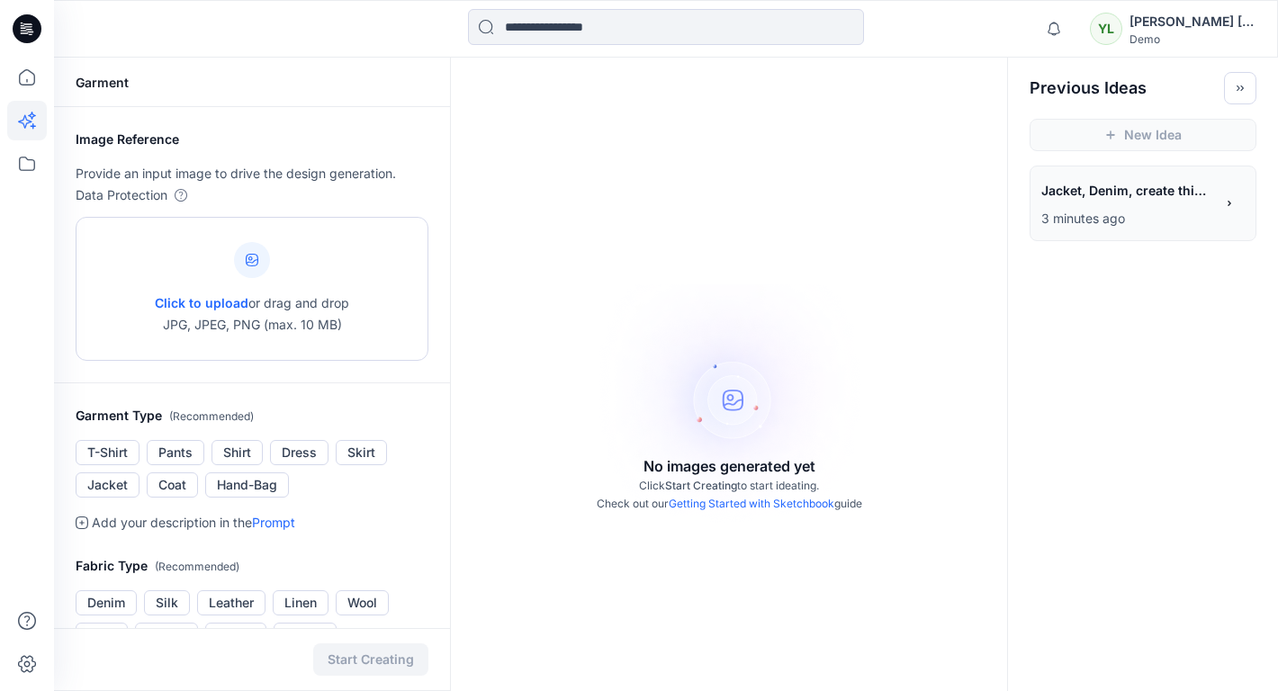
click at [246, 289] on div "Click to upload or drag and drop JPG, JPEG, PNG (max. 10 MB)" at bounding box center [252, 289] width 194 height 137
type input "**********"
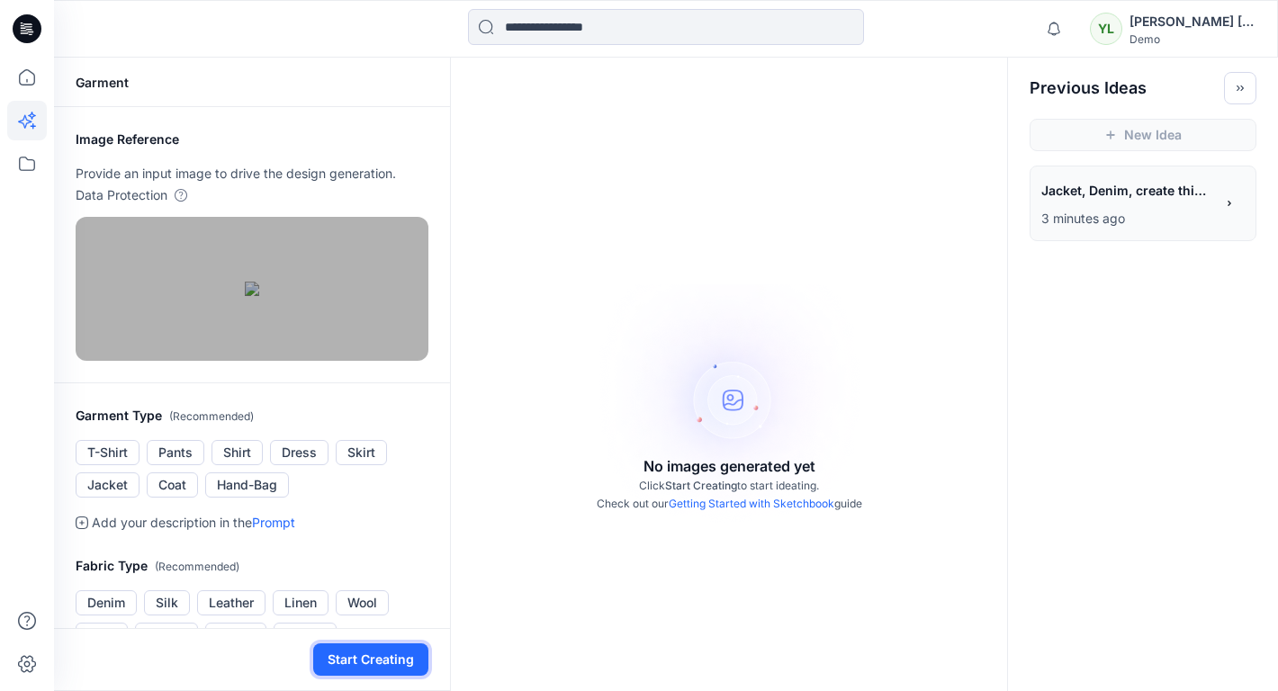
click at [386, 665] on button "Start Creating" at bounding box center [370, 660] width 115 height 32
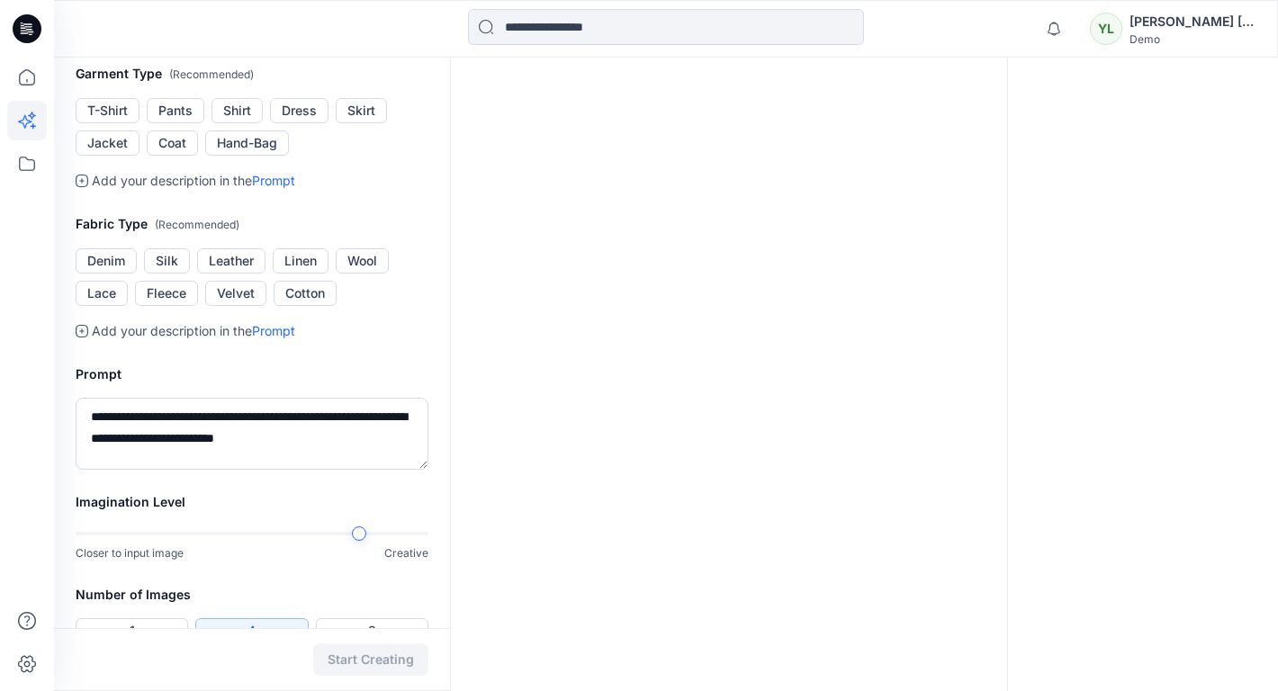
scroll to position [585, 0]
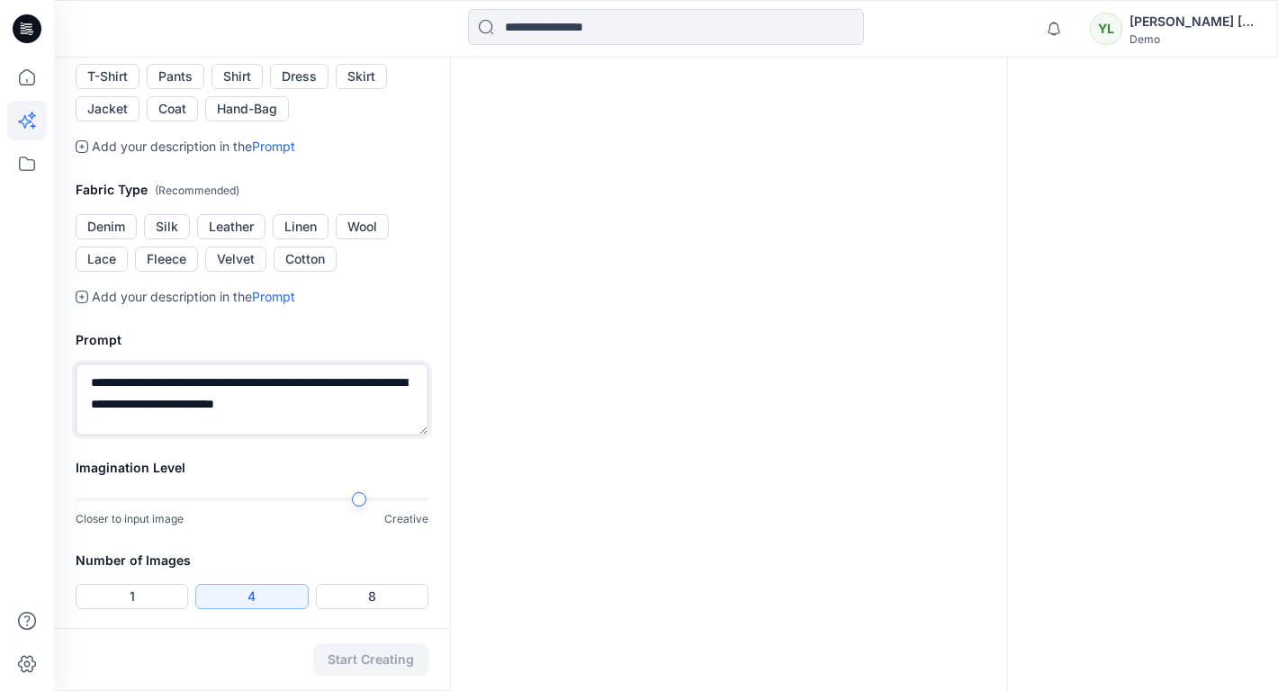
drag, startPoint x: 376, startPoint y: 398, endPoint x: 107, endPoint y: 357, distance: 272.1
click at [107, 357] on div "**********" at bounding box center [252, 382] width 396 height 149
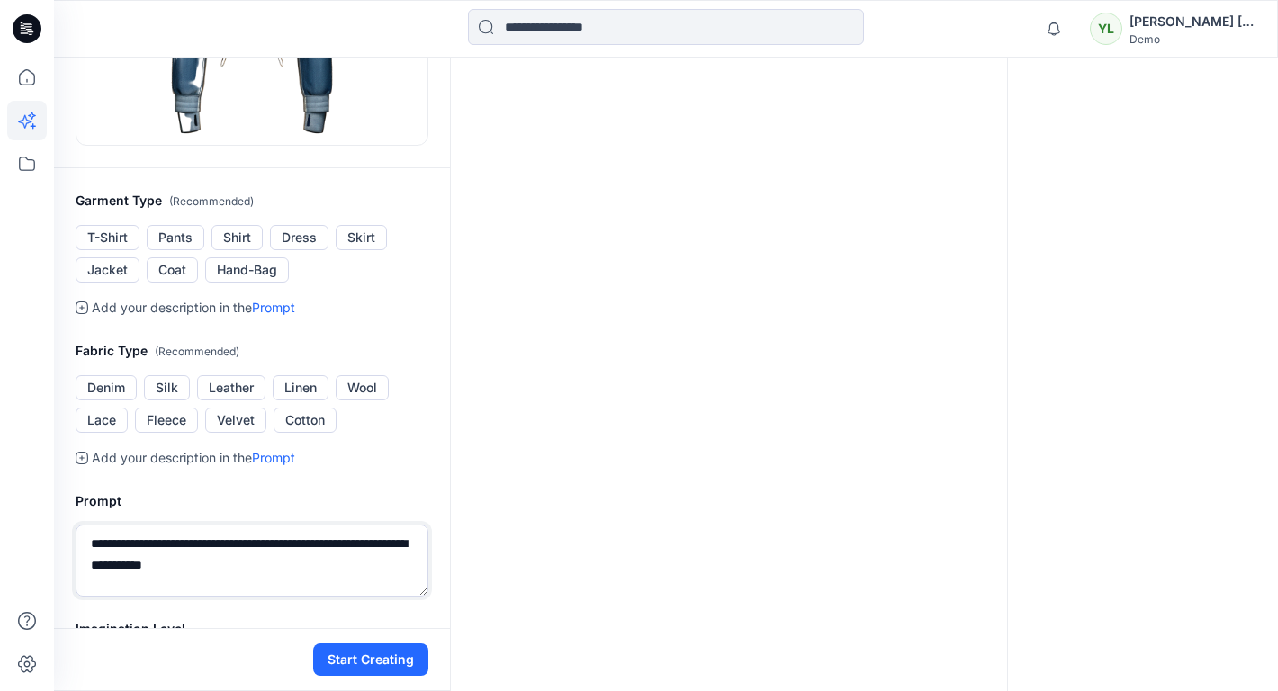
scroll to position [427, 0]
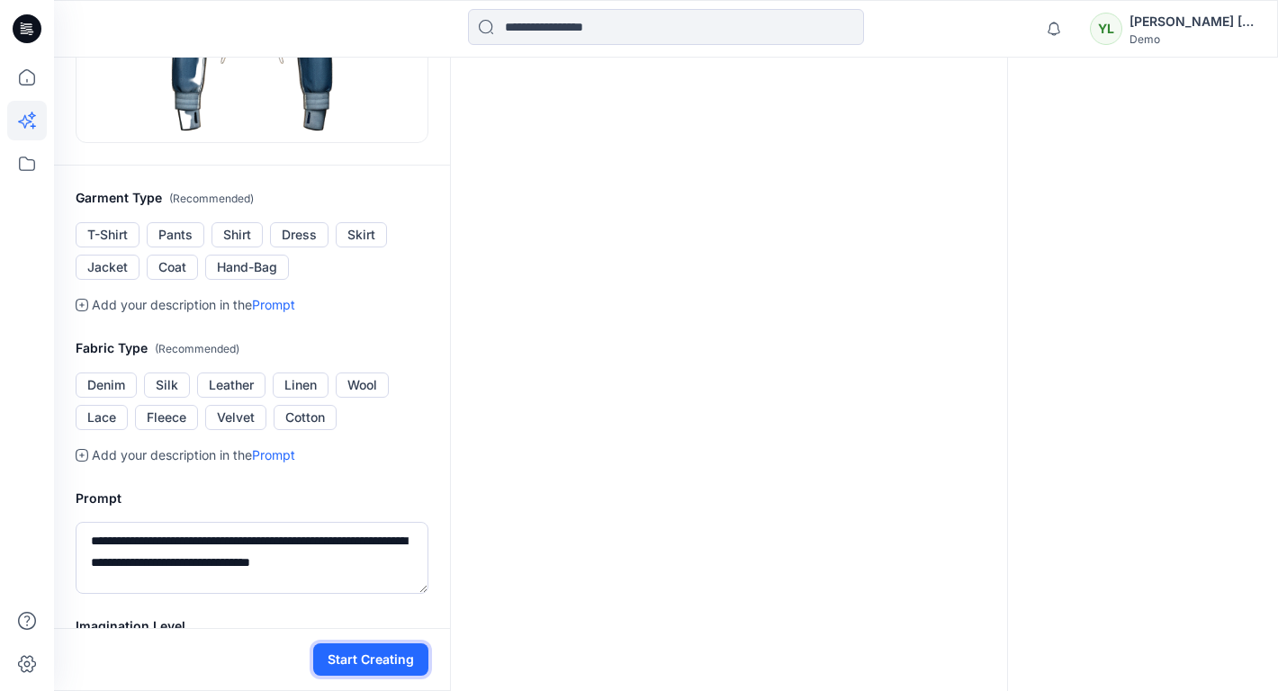
drag, startPoint x: 361, startPoint y: 670, endPoint x: 345, endPoint y: 486, distance: 184.3
click at [345, 486] on div "**********" at bounding box center [252, 282] width 396 height 1302
click at [113, 269] on button "Jacket" at bounding box center [108, 267] width 64 height 25
click at [104, 383] on button "Denim" at bounding box center [106, 385] width 61 height 25
click at [411, 566] on textarea "**********" at bounding box center [252, 558] width 353 height 72
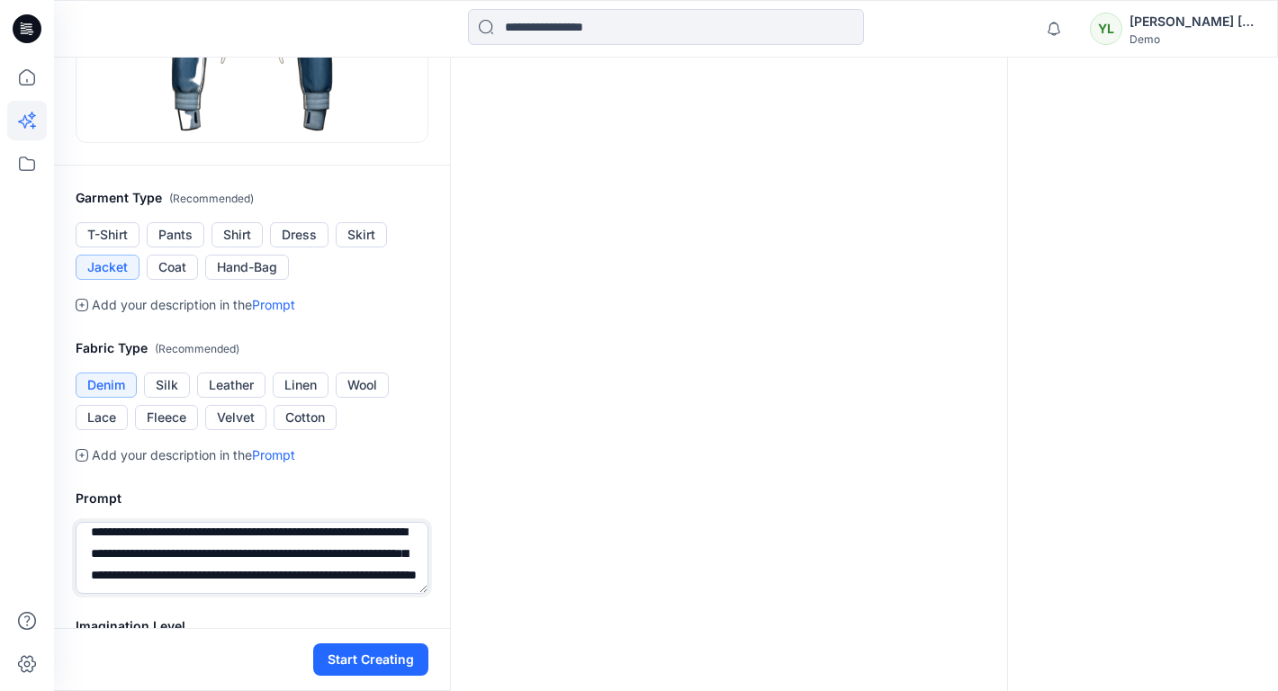
scroll to position [41, 0]
type textarea "**********"
click at [394, 666] on button "Start Creating" at bounding box center [370, 660] width 115 height 32
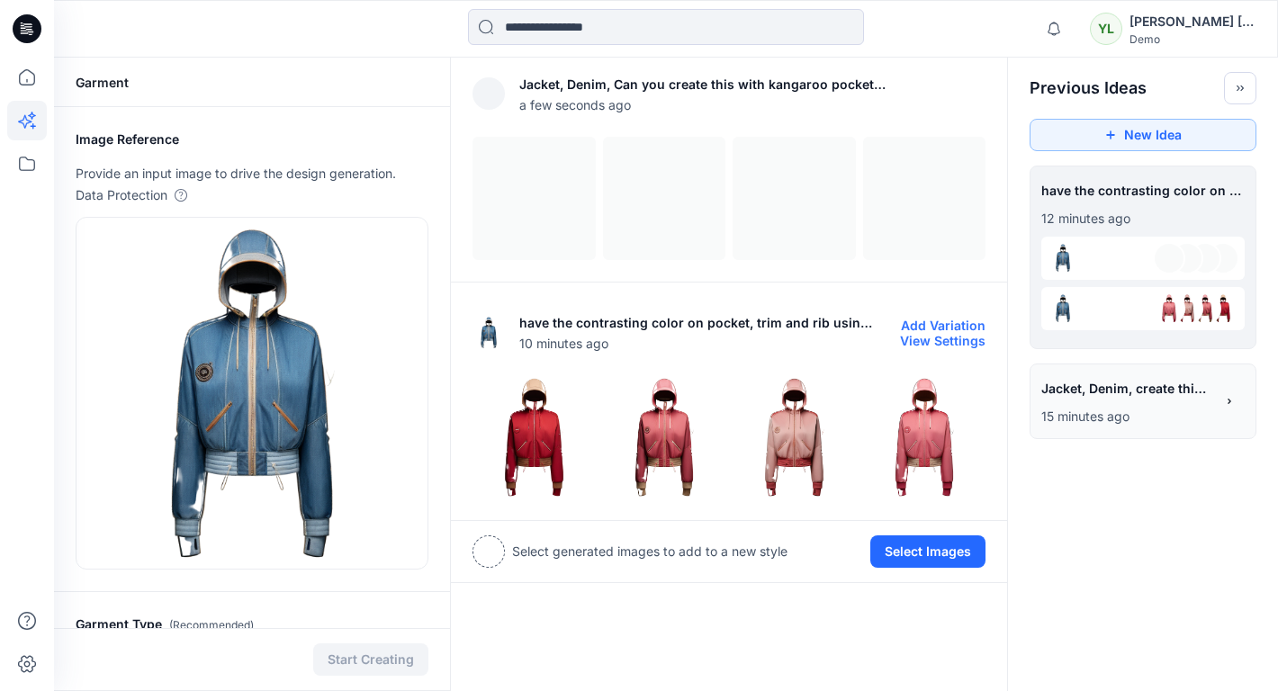
scroll to position [7, 0]
